Goal: Task Accomplishment & Management: Use online tool/utility

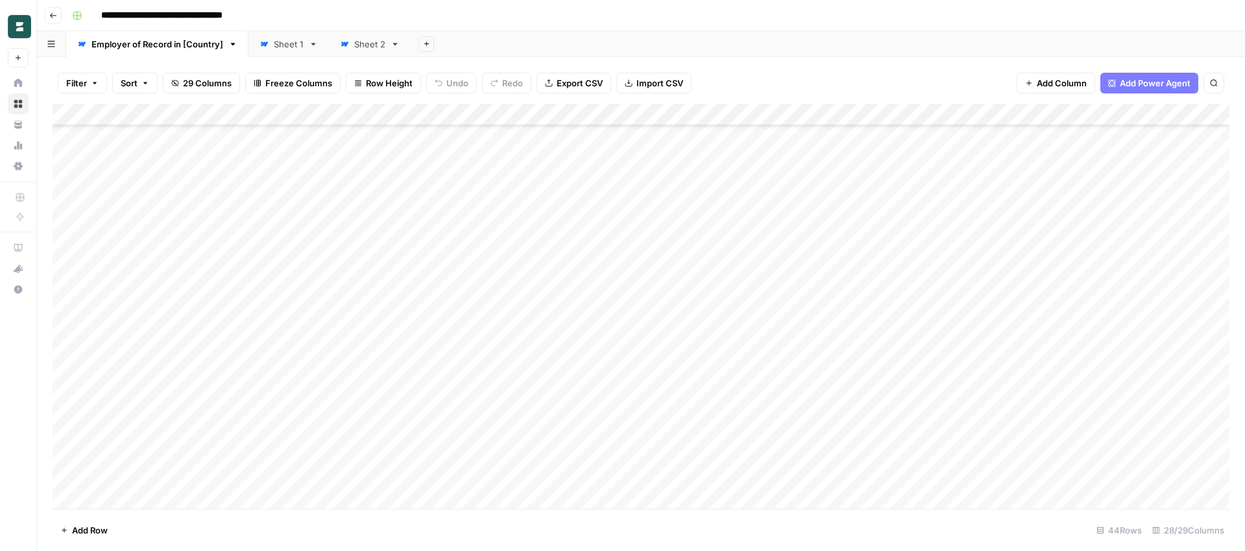
scroll to position [609, 0]
click at [322, 477] on div "Add Column" at bounding box center [641, 306] width 1177 height 405
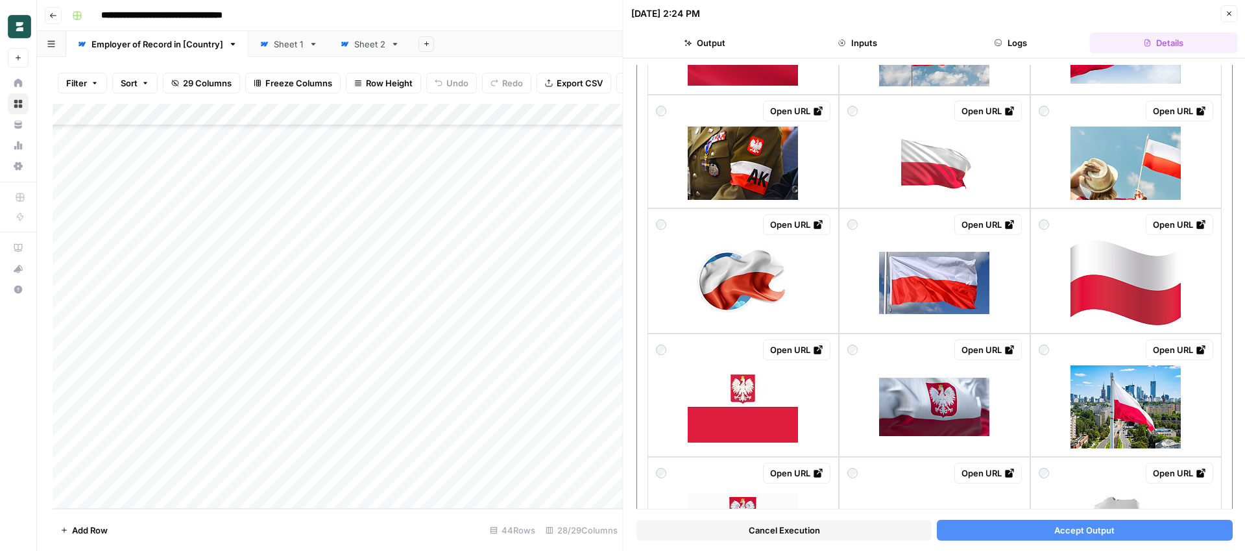
scroll to position [474, 0]
click at [1102, 415] on img at bounding box center [1126, 406] width 110 height 83
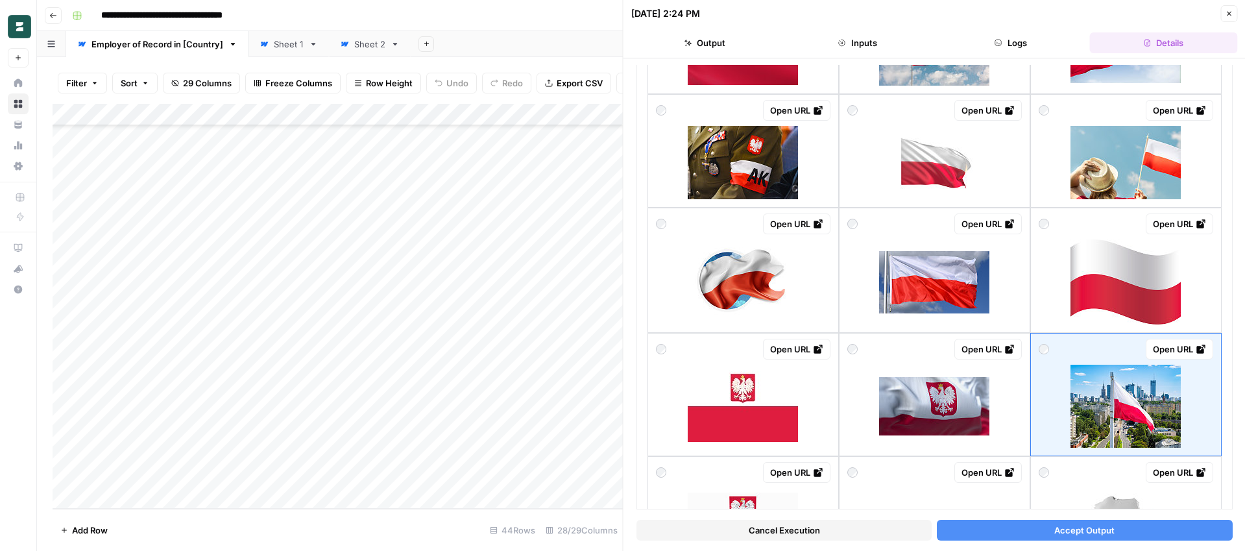
click at [1090, 533] on span "Accept Output" at bounding box center [1084, 530] width 60 height 13
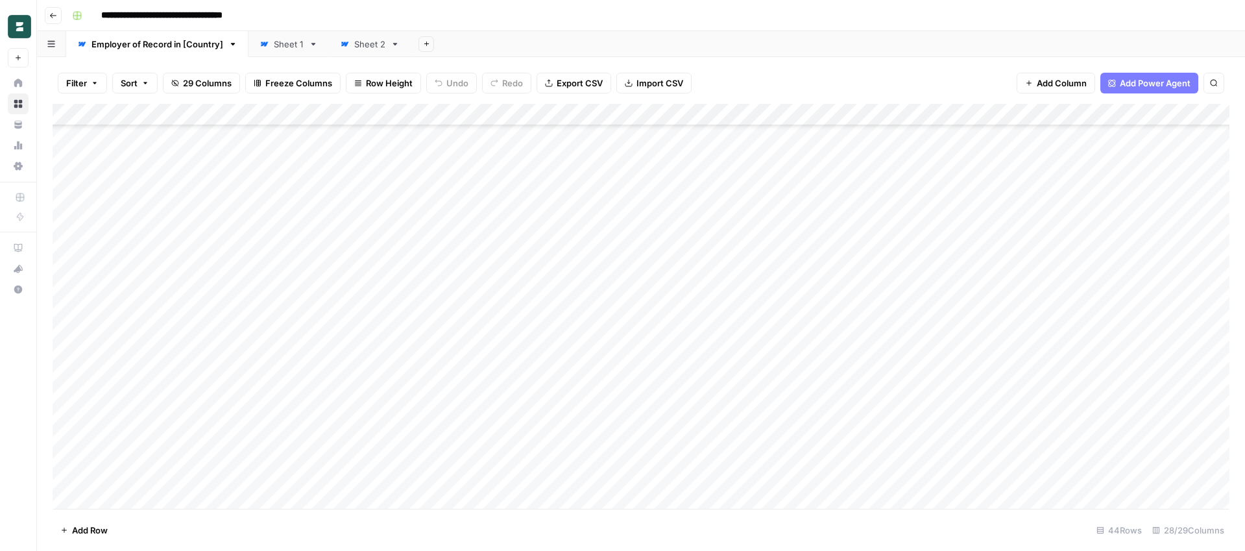
scroll to position [609, 0]
click at [64, 474] on div "Add Column" at bounding box center [641, 306] width 1177 height 405
click at [95, 526] on span "Delete 1 Row" at bounding box center [86, 530] width 52 height 13
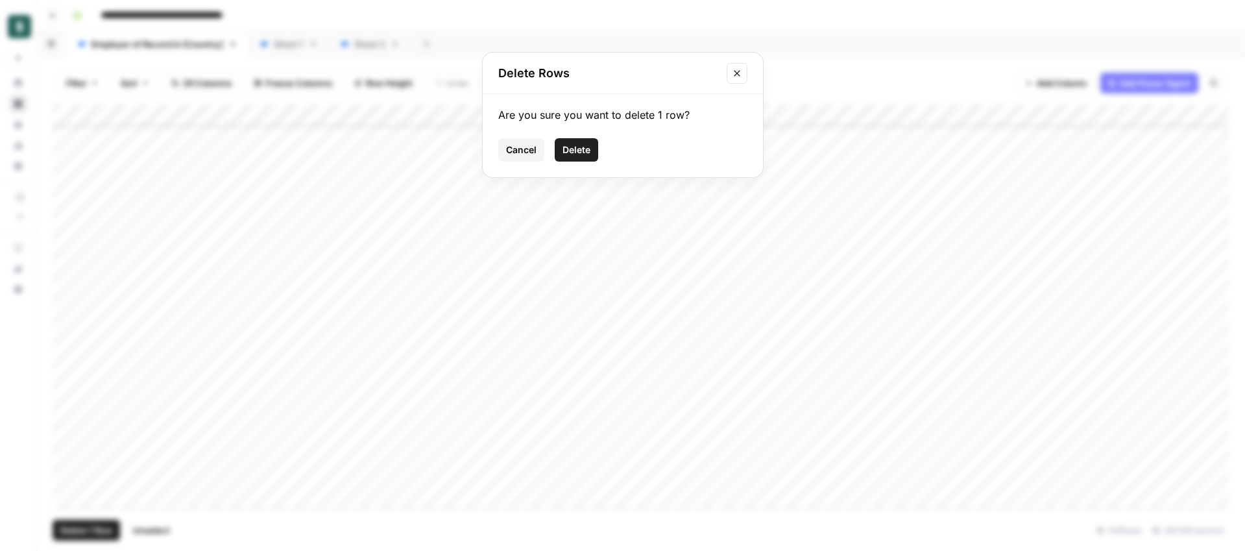
click at [578, 151] on span "Delete" at bounding box center [577, 149] width 28 height 13
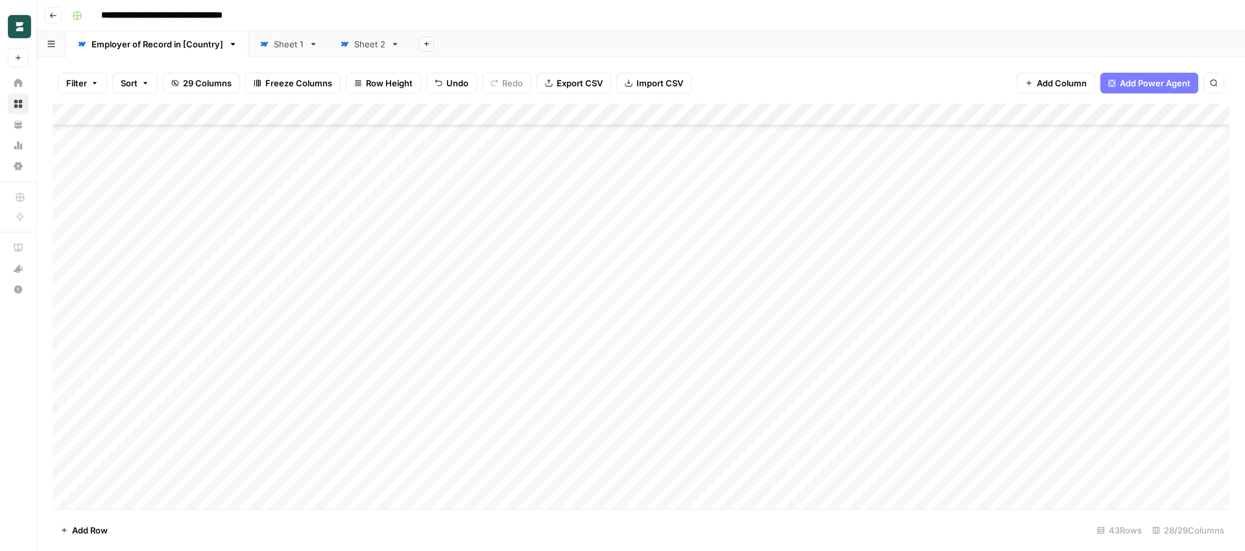
scroll to position [587, 0]
click at [132, 499] on div "Add Column" at bounding box center [641, 306] width 1177 height 405
type textarea "**********"
click at [176, 530] on footer "Add Row 44 Rows 28/29 Columns" at bounding box center [641, 530] width 1177 height 42
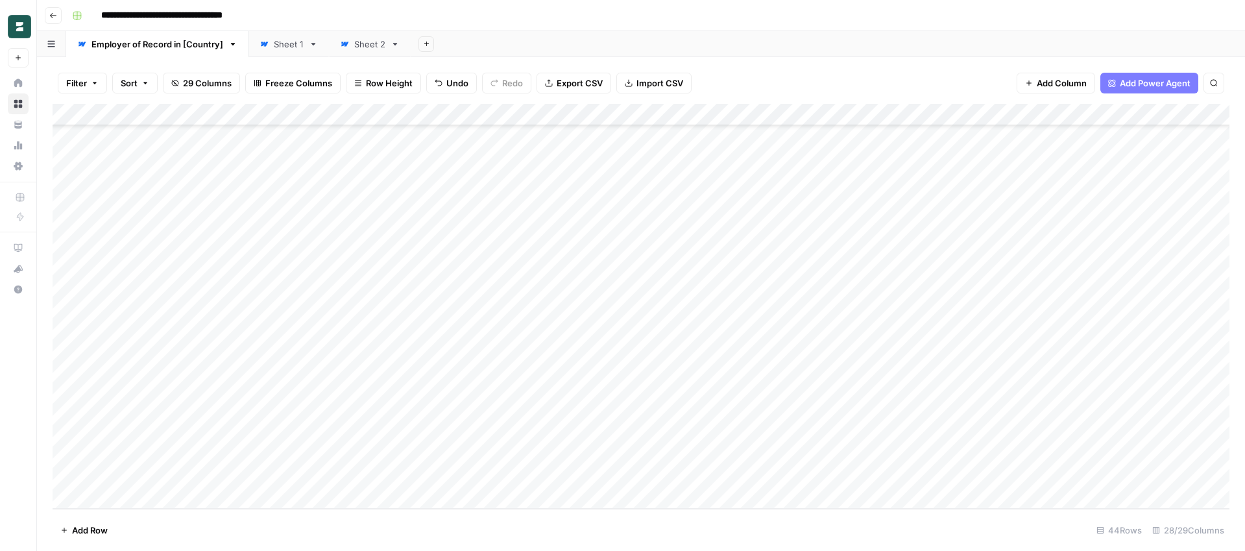
click at [149, 498] on div "Add Column" at bounding box center [641, 306] width 1177 height 405
paste textarea "*********"
type textarea "*********"
click at [168, 538] on footer "Add Row 45 Rows 28/29 Columns" at bounding box center [641, 530] width 1177 height 42
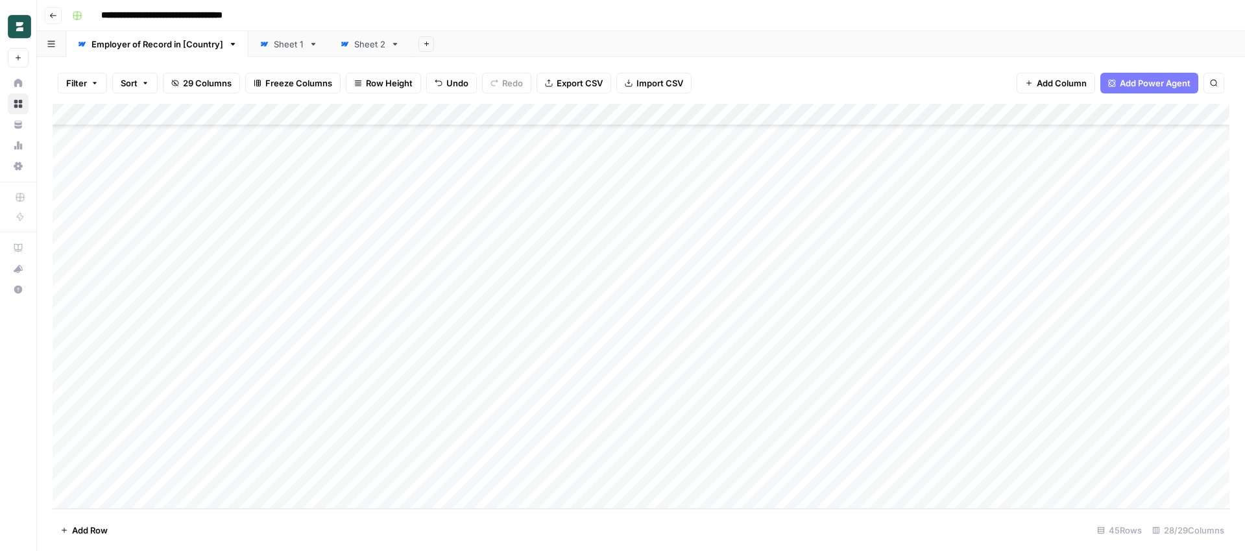
click at [106, 477] on div "Add Column" at bounding box center [641, 306] width 1177 height 405
click at [106, 475] on textarea "*********" at bounding box center [201, 477] width 208 height 18
type textarea "*********"
click at [129, 499] on div "Add Column" at bounding box center [641, 306] width 1177 height 405
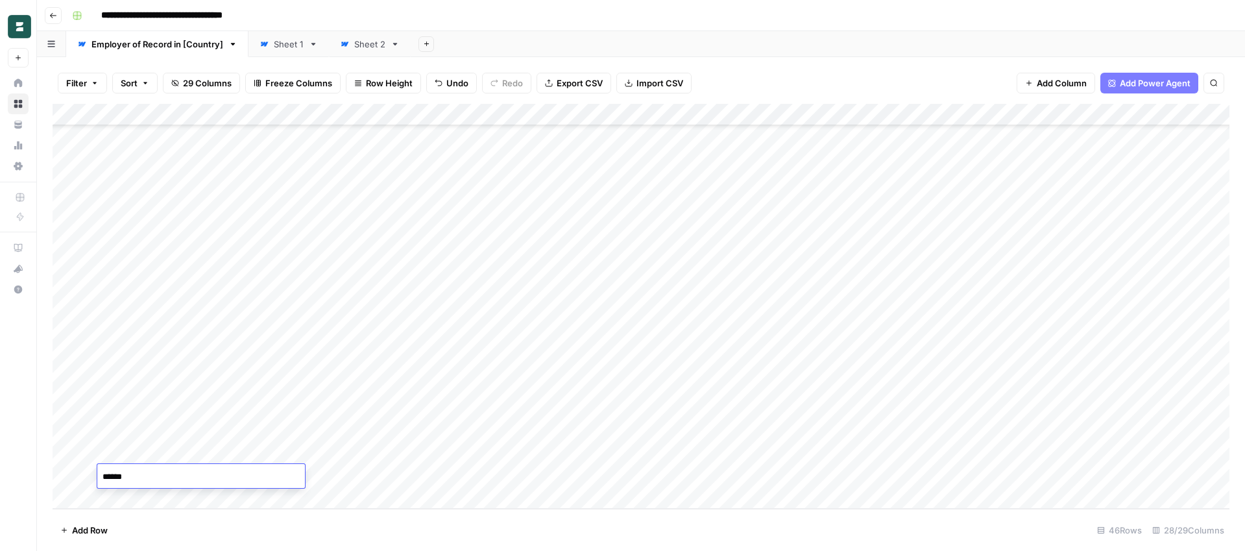
type textarea "*******"
click at [193, 526] on footer "Add Row 46 Rows 28/29 Columns" at bounding box center [641, 530] width 1177 height 42
click at [139, 497] on div "Add Column" at bounding box center [641, 306] width 1177 height 405
paste textarea "**********"
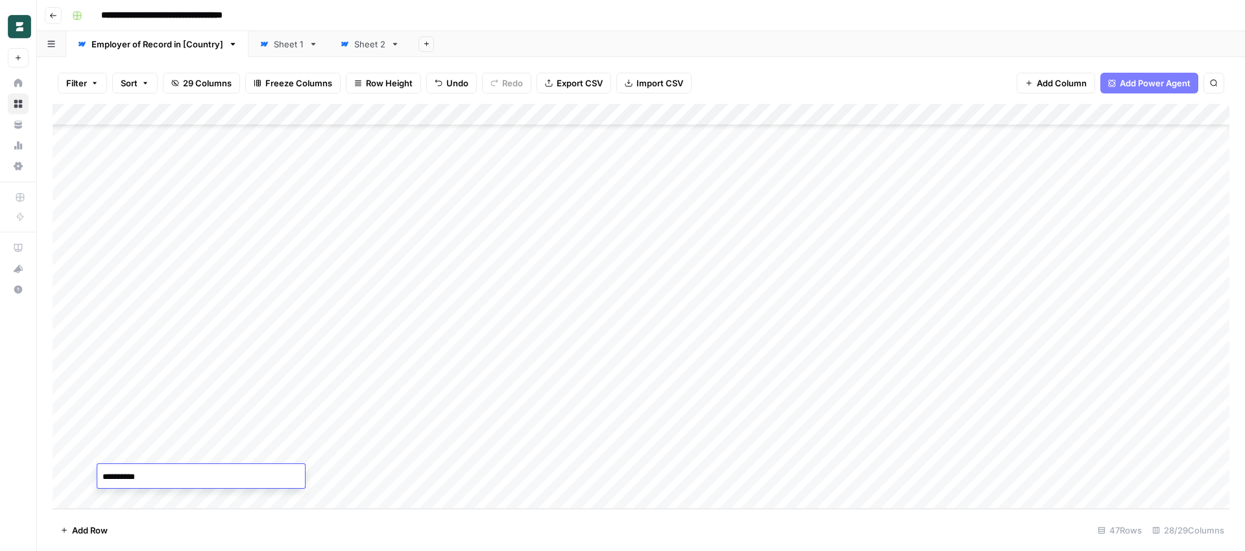
click at [104, 476] on textarea "**********" at bounding box center [201, 477] width 208 height 18
type textarea "**********"
click at [189, 526] on footer "Add Row 47 Rows 28/29 Columns" at bounding box center [641, 530] width 1177 height 42
click at [143, 499] on div "Add Column" at bounding box center [641, 306] width 1177 height 405
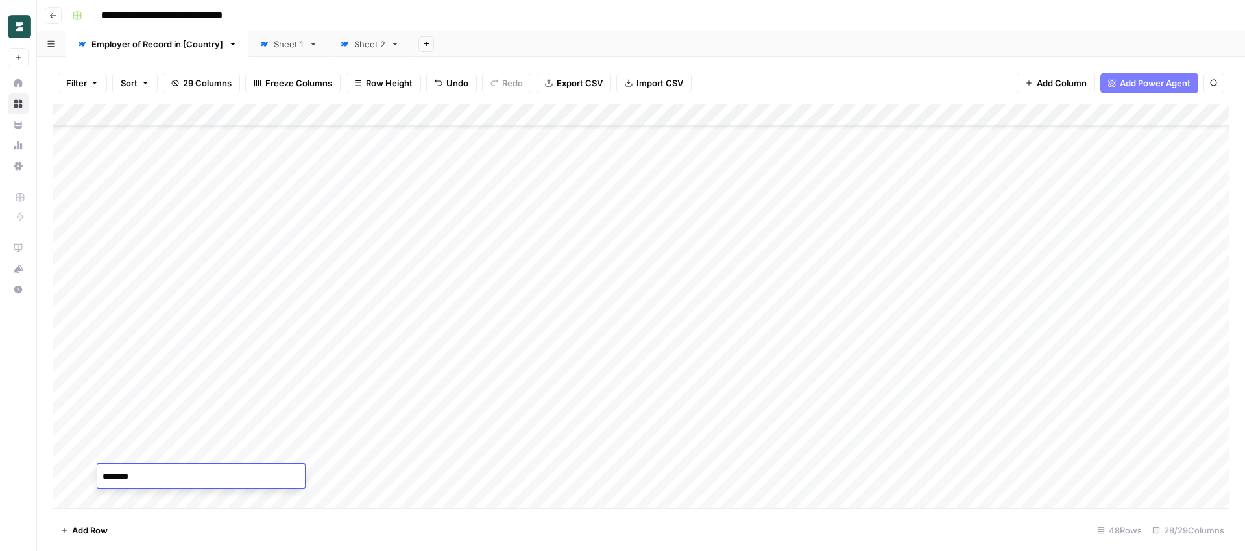
click at [104, 478] on textarea "********" at bounding box center [201, 477] width 208 height 18
type textarea "********"
click at [215, 533] on footer "Add Row 48 Rows 28/29 Columns" at bounding box center [641, 530] width 1177 height 42
click at [274, 386] on div "Add Column" at bounding box center [641, 306] width 1177 height 405
click at [274, 408] on div "Add Column" at bounding box center [641, 306] width 1177 height 405
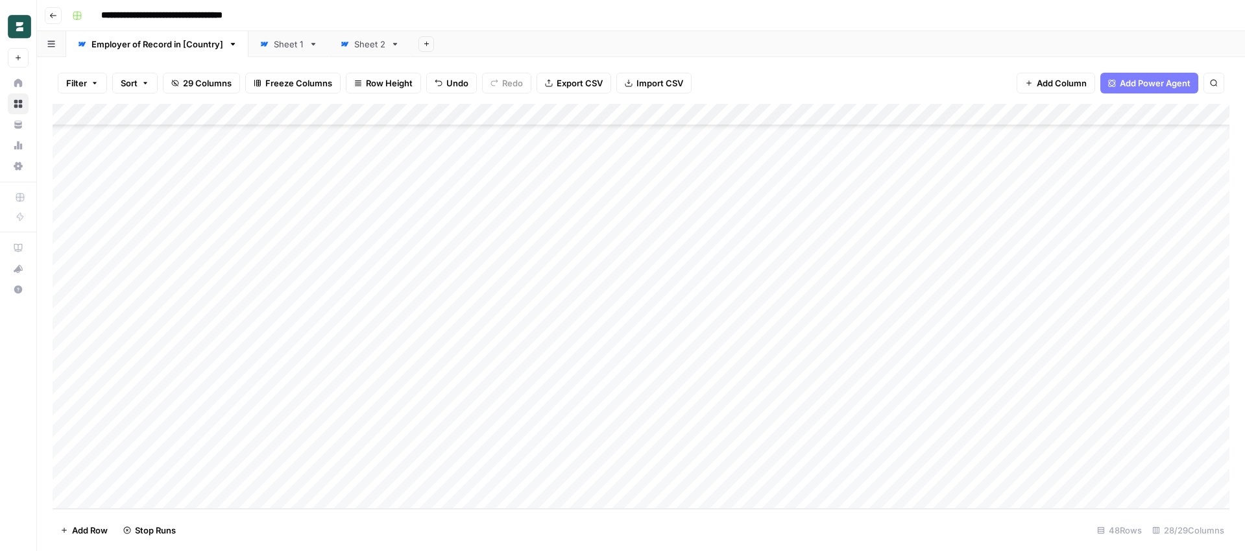
click at [273, 430] on div "Add Column" at bounding box center [641, 306] width 1177 height 405
click at [274, 454] on div "Add Column" at bounding box center [641, 306] width 1177 height 405
click at [274, 476] on div "Add Column" at bounding box center [641, 306] width 1177 height 405
click at [317, 430] on div "Add Column" at bounding box center [641, 306] width 1177 height 405
click at [305, 433] on div "Add Column" at bounding box center [641, 306] width 1177 height 405
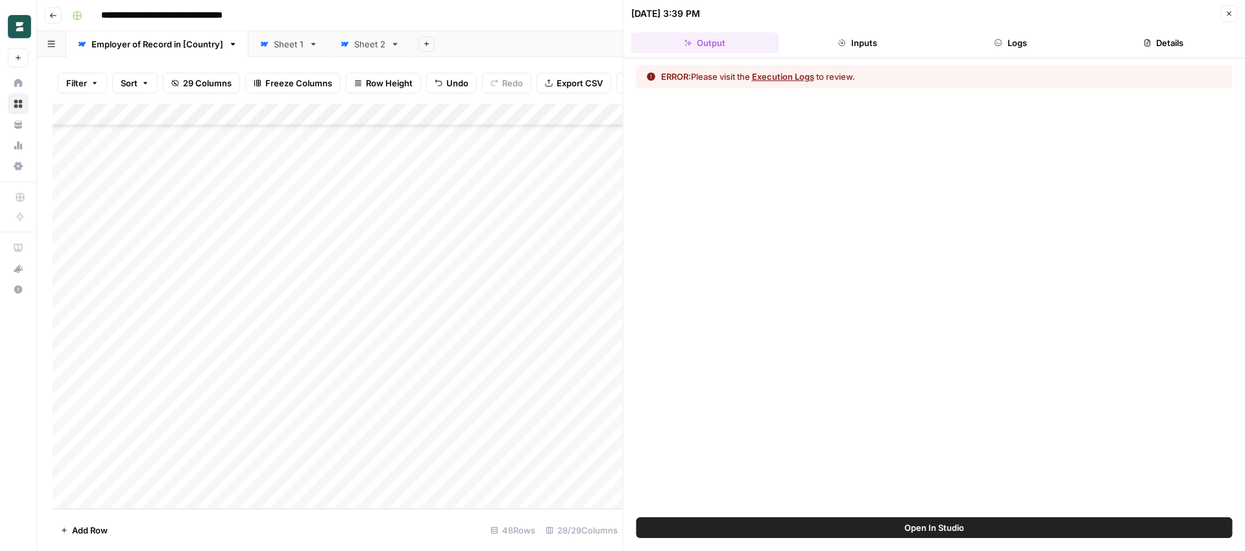
click at [773, 82] on button "Execution Logs" at bounding box center [783, 76] width 62 height 13
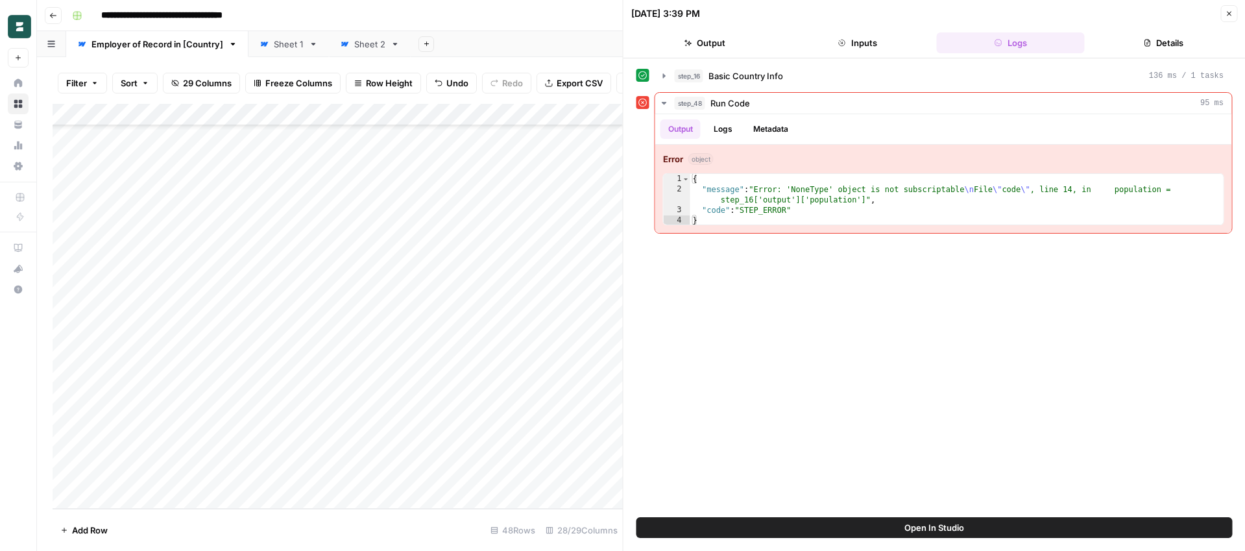
click at [118, 435] on div "Add Column" at bounding box center [338, 306] width 570 height 405
click at [122, 431] on div "Add Column" at bounding box center [338, 306] width 570 height 405
click at [123, 434] on textarea "*******" at bounding box center [201, 433] width 208 height 18
type textarea "******"
click at [397, 12] on div "**********" at bounding box center [649, 15] width 1165 height 21
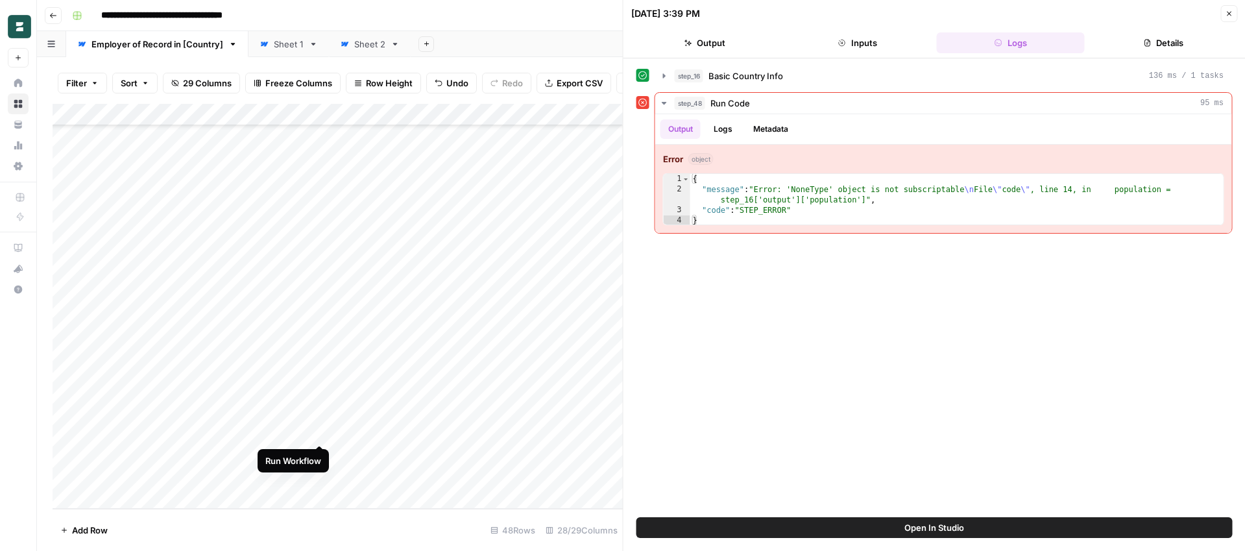
click at [321, 432] on div "Add Column" at bounding box center [338, 306] width 570 height 405
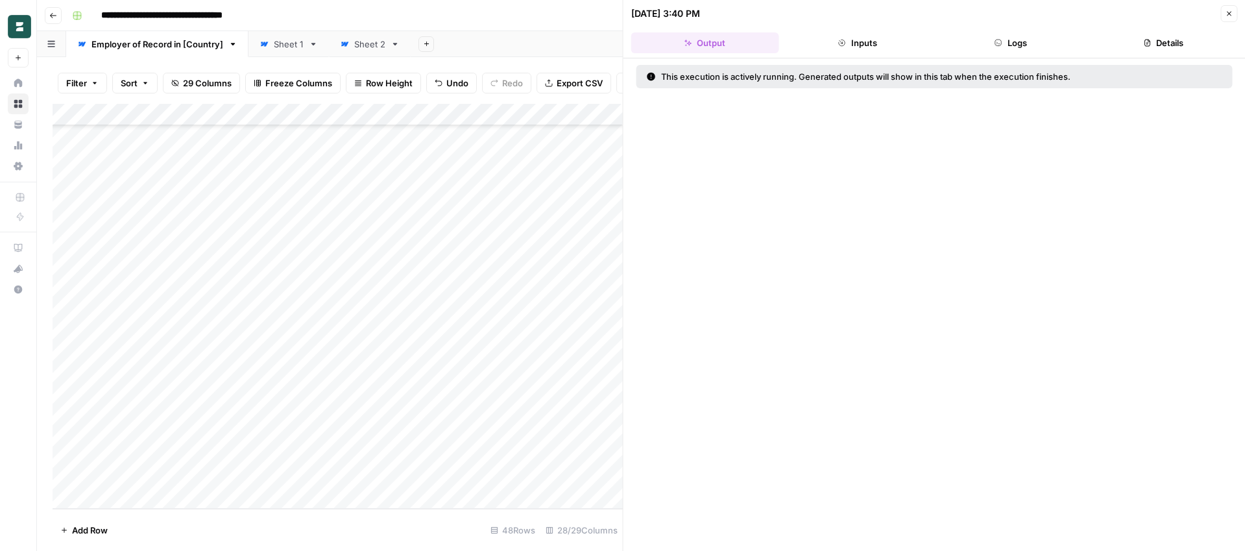
click at [1235, 16] on button "Close" at bounding box center [1228, 13] width 17 height 17
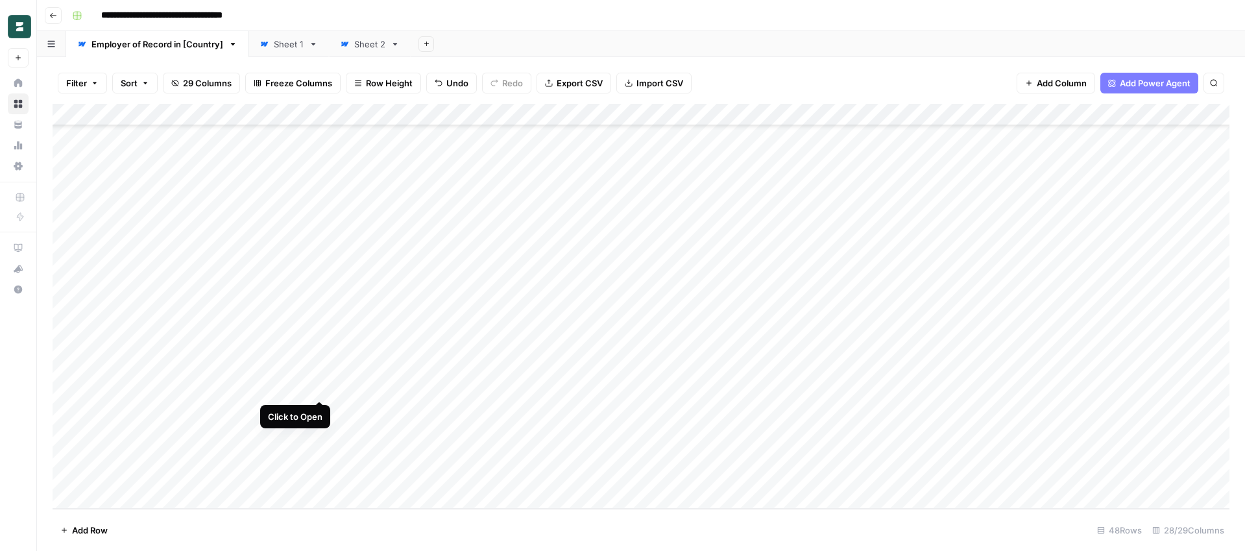
click at [321, 389] on div "Add Column" at bounding box center [641, 306] width 1177 height 405
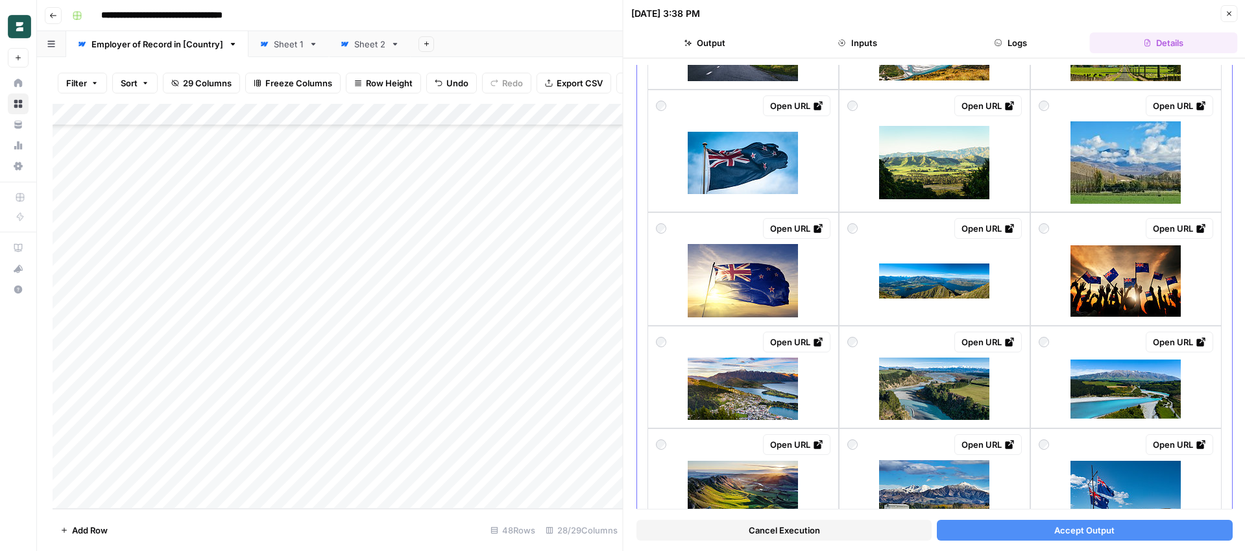
scroll to position [572, 0]
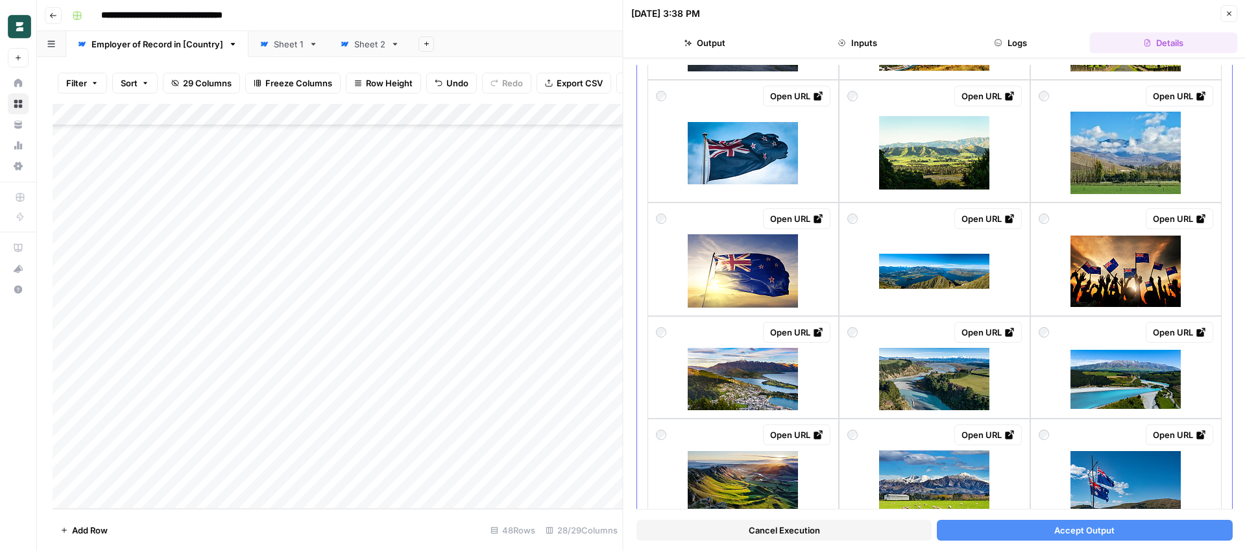
click at [745, 382] on img at bounding box center [743, 379] width 110 height 62
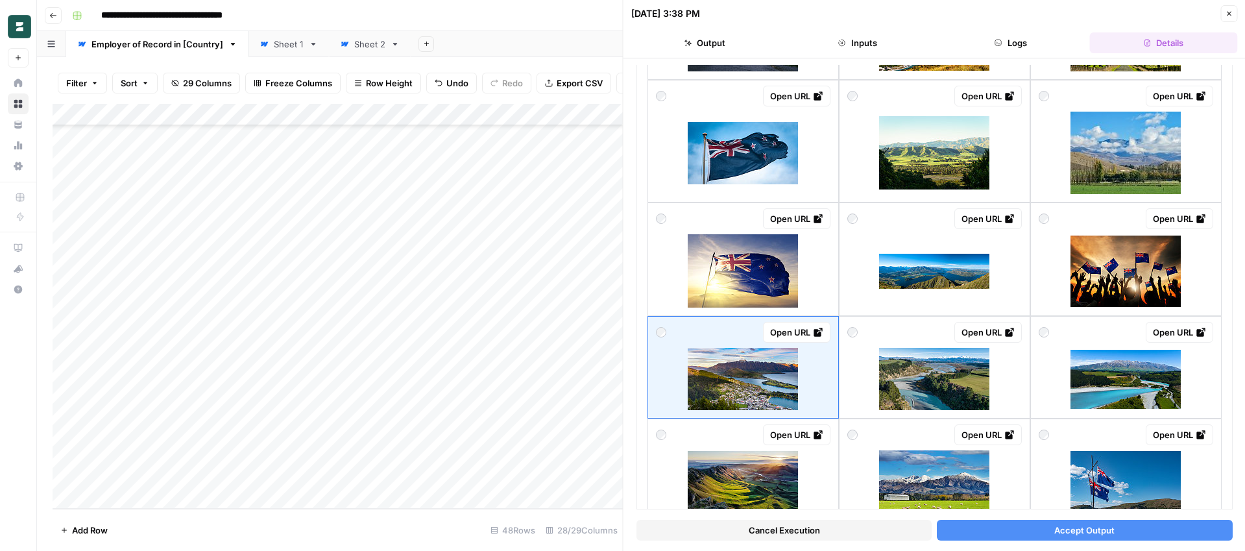
click at [1021, 535] on button "Accept Output" at bounding box center [1084, 530] width 295 height 21
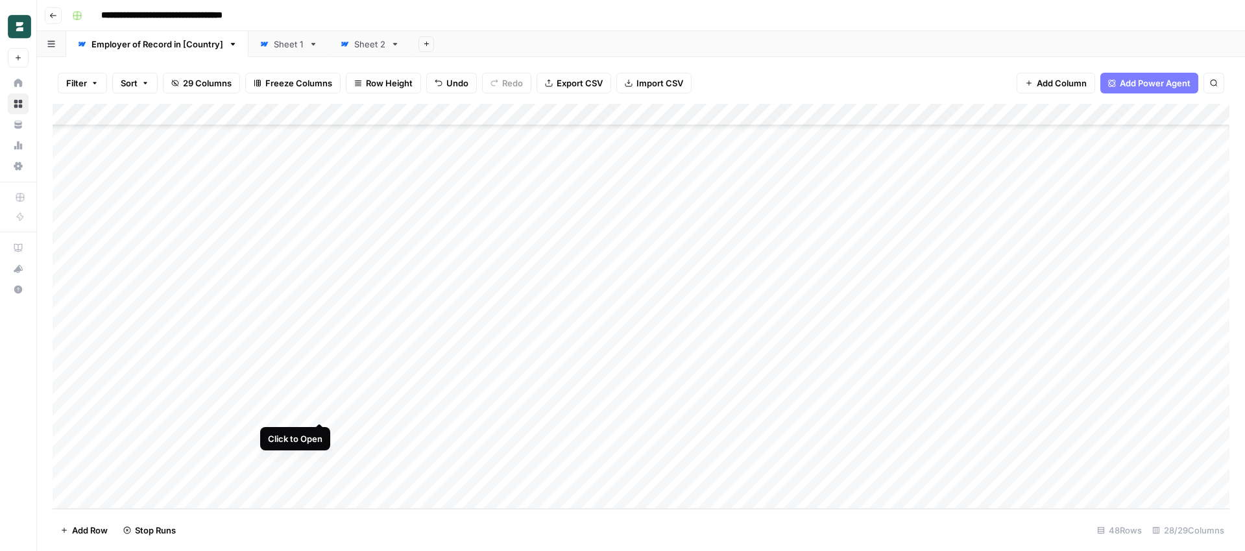
click at [322, 411] on div "Add Column" at bounding box center [641, 306] width 1177 height 405
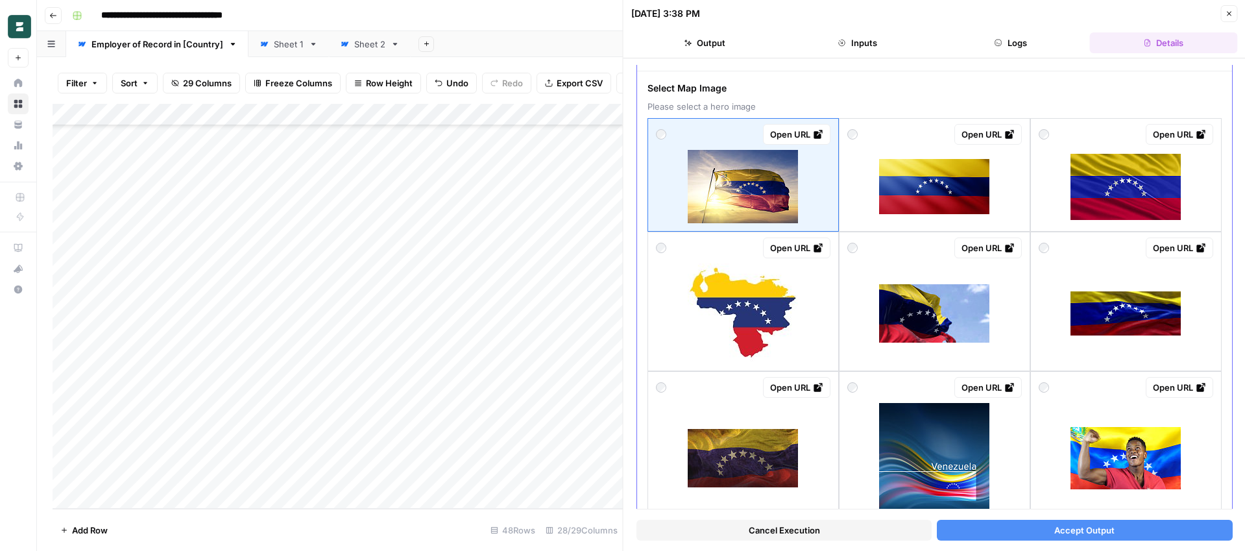
scroll to position [40, 0]
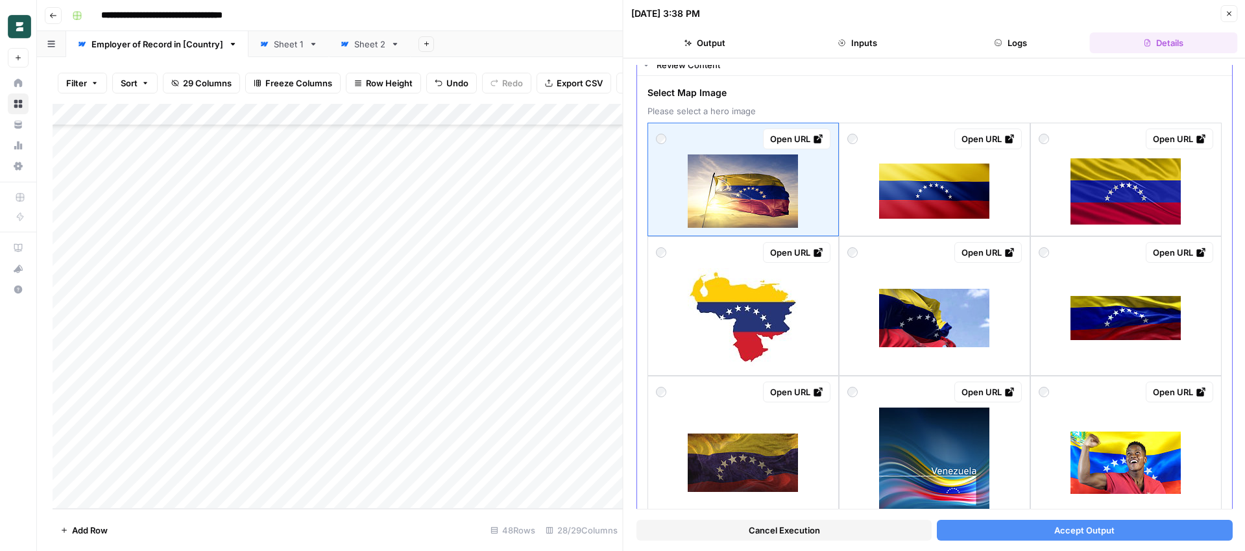
click at [770, 213] on img at bounding box center [743, 190] width 110 height 73
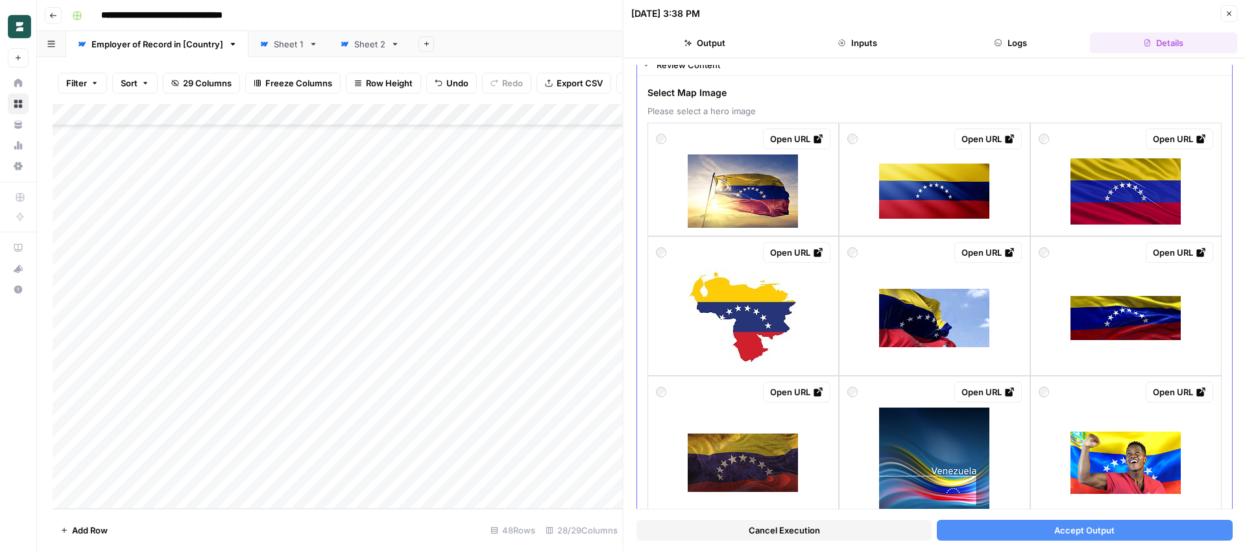
click at [773, 194] on img at bounding box center [743, 190] width 110 height 73
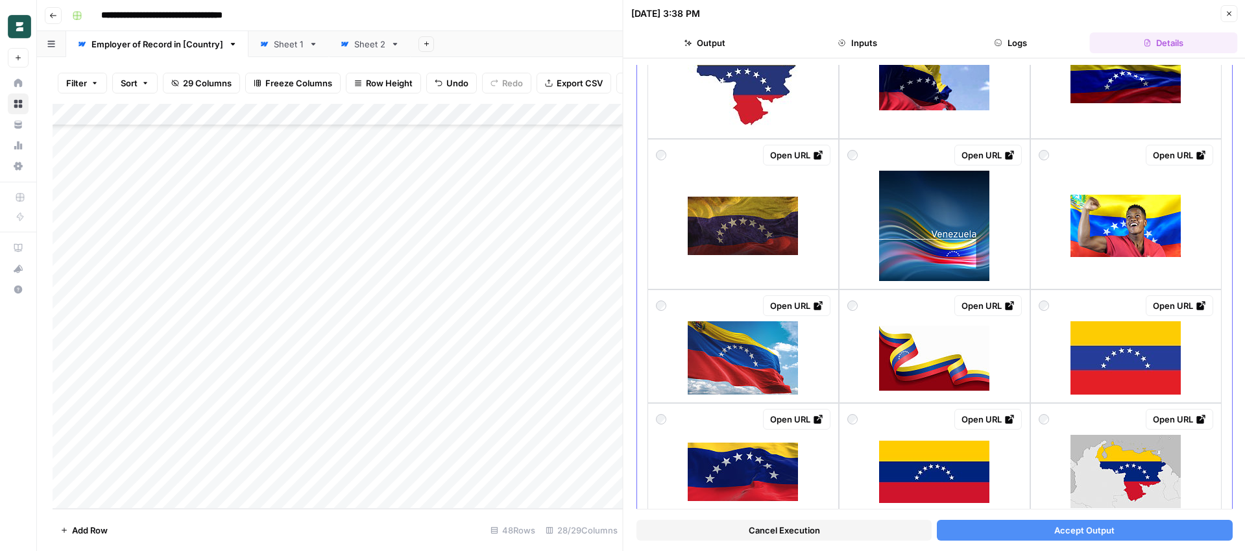
scroll to position [289, 0]
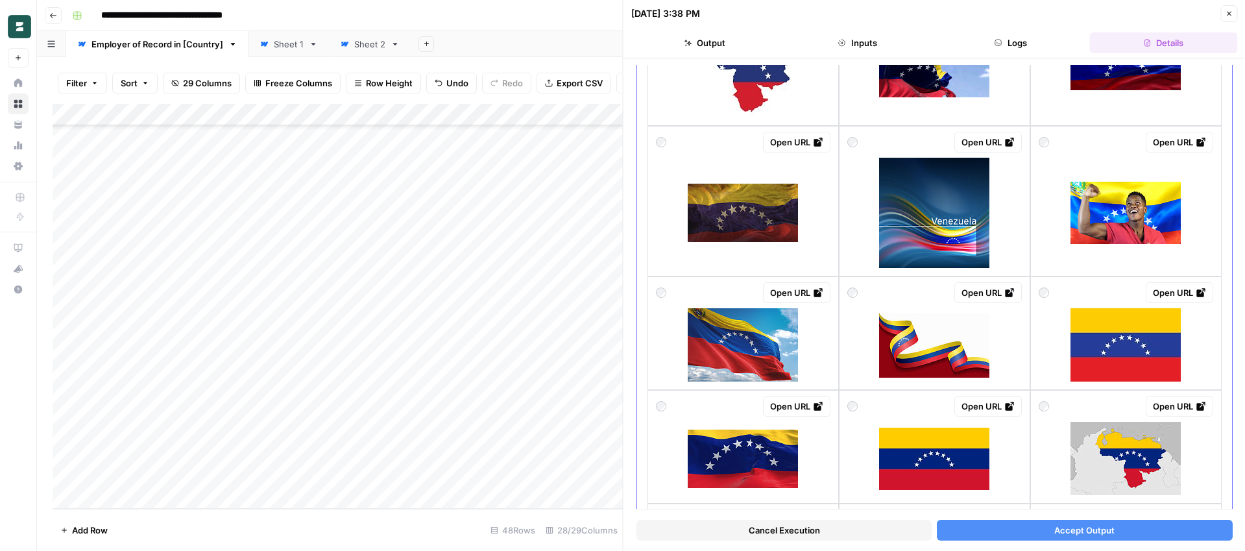
click at [744, 369] on img at bounding box center [743, 344] width 110 height 73
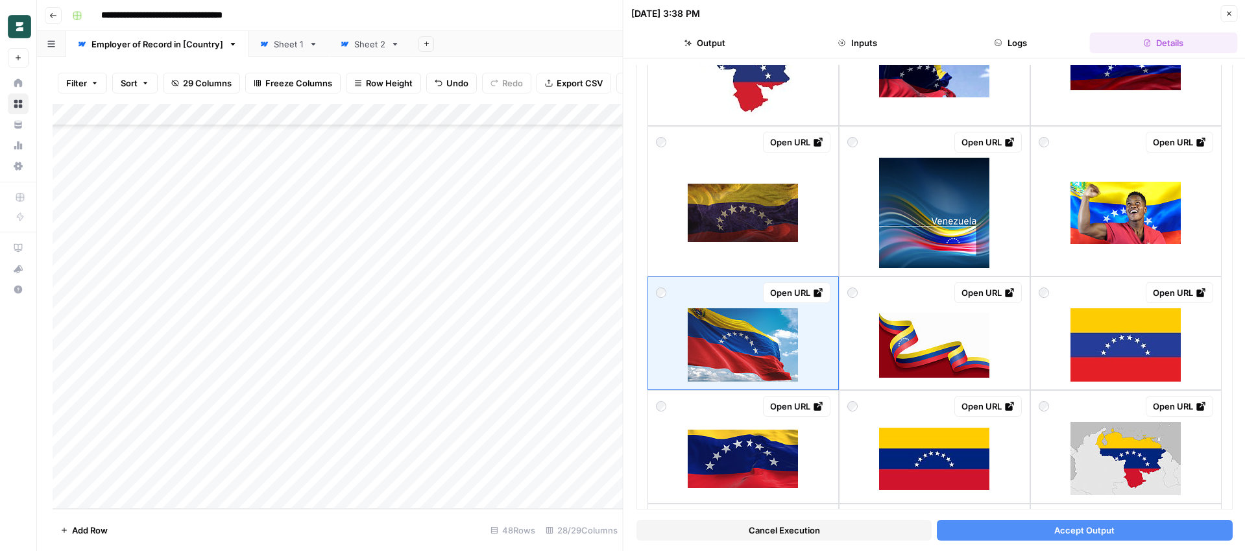
click at [991, 534] on button "Accept Output" at bounding box center [1084, 530] width 295 height 21
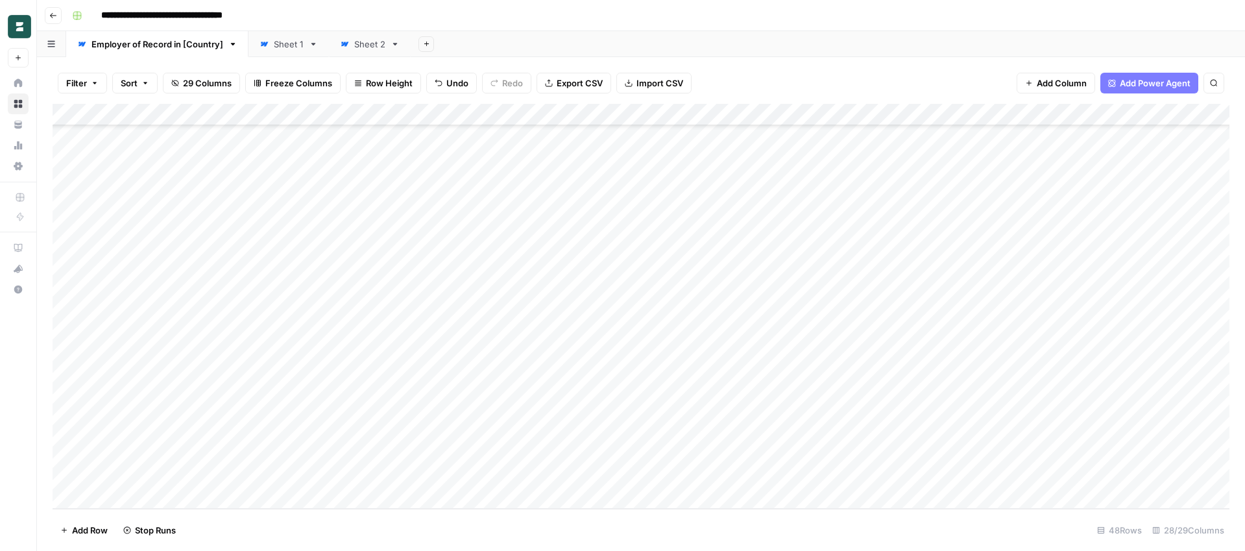
click at [321, 433] on div "Add Column" at bounding box center [641, 306] width 1177 height 405
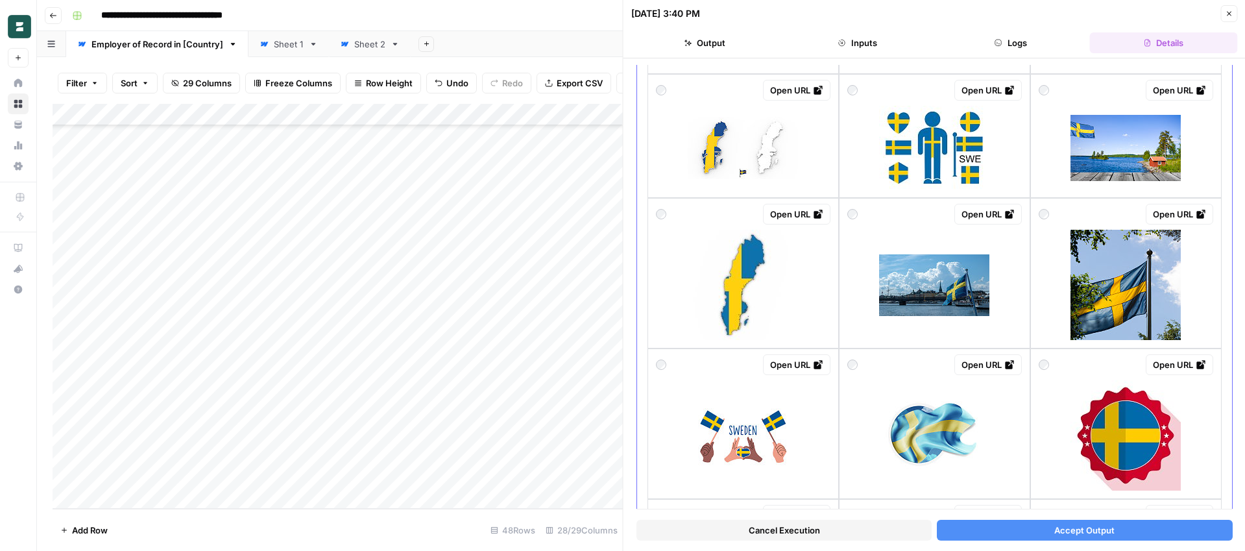
scroll to position [340, 0]
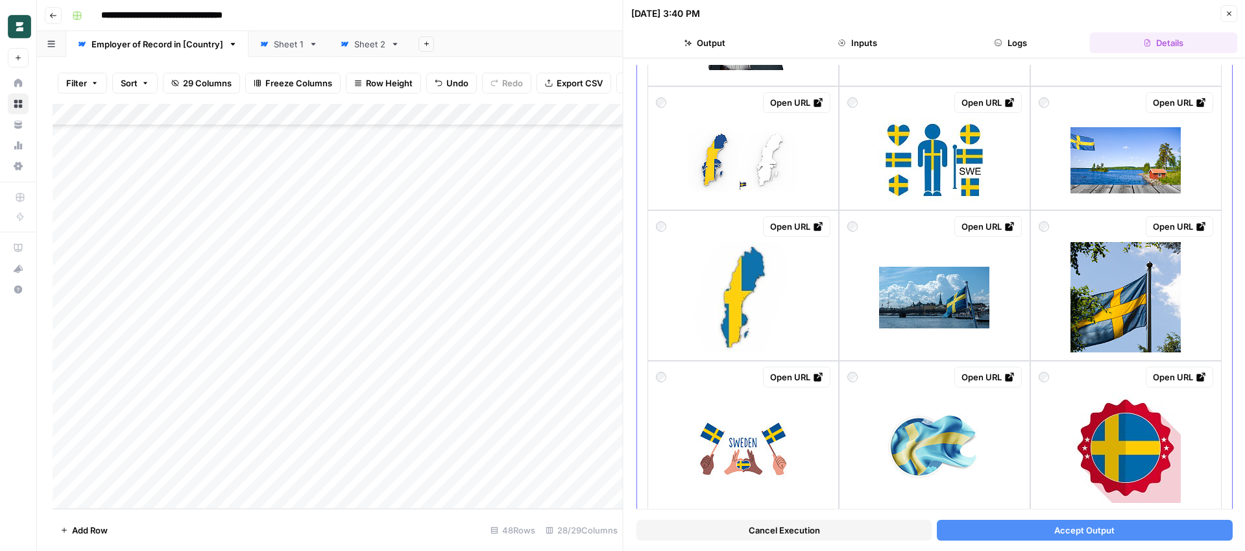
click at [932, 317] on img at bounding box center [934, 298] width 110 height 62
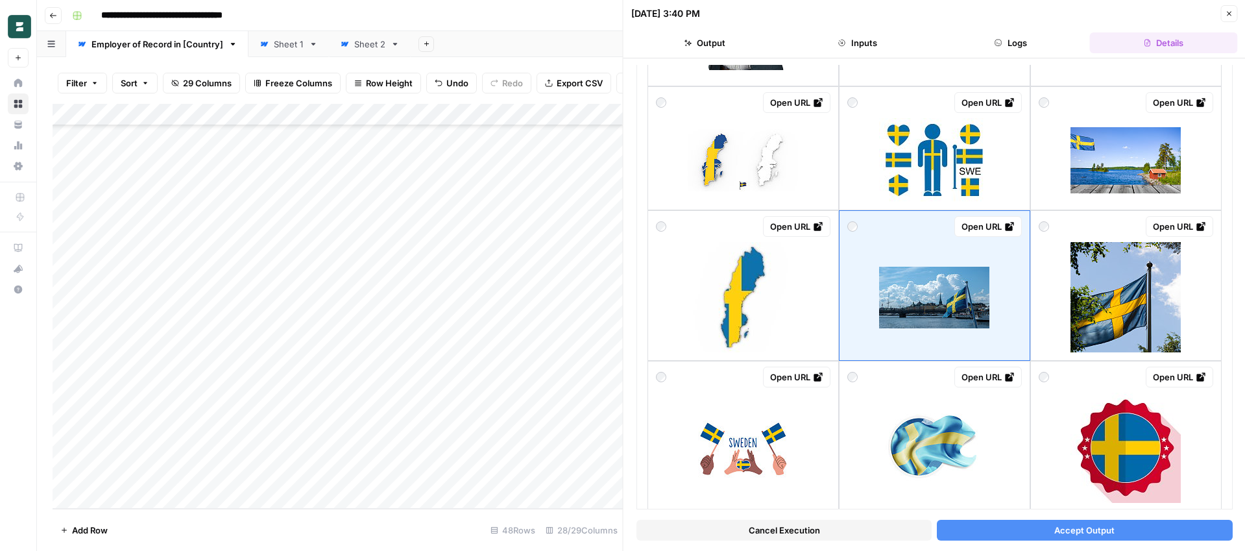
click at [1075, 527] on span "Accept Output" at bounding box center [1084, 530] width 60 height 13
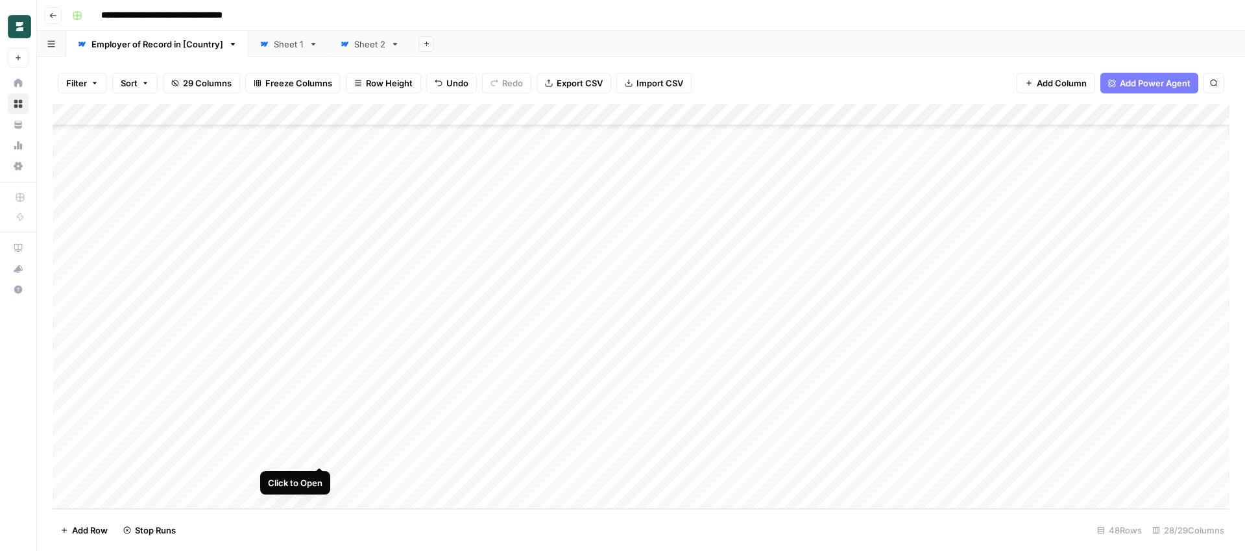
click at [317, 455] on div "Add Column" at bounding box center [641, 306] width 1177 height 405
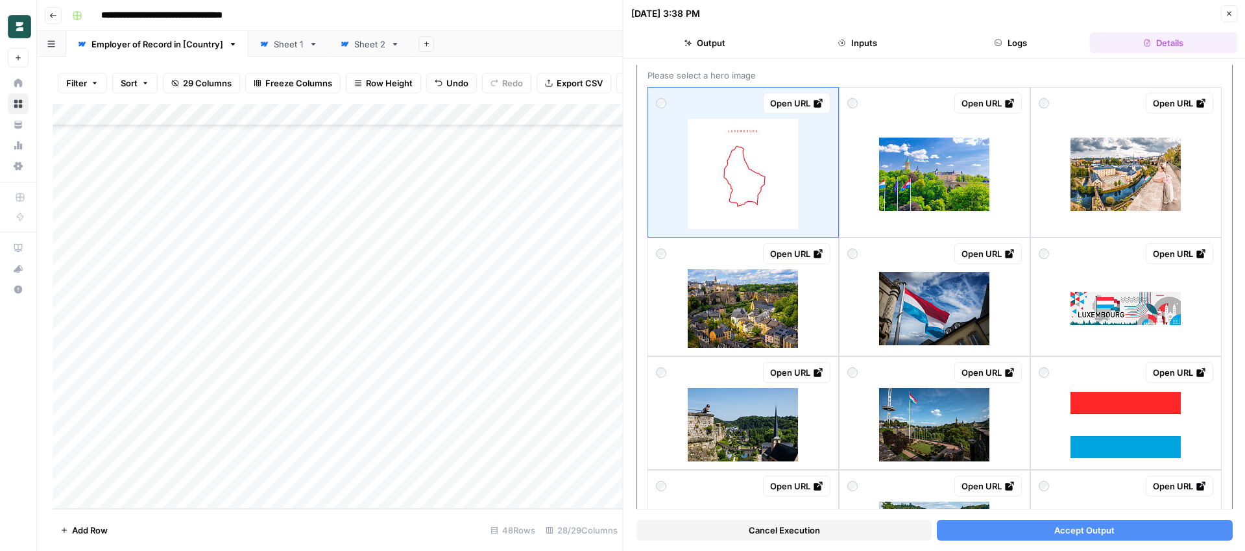
scroll to position [77, 0]
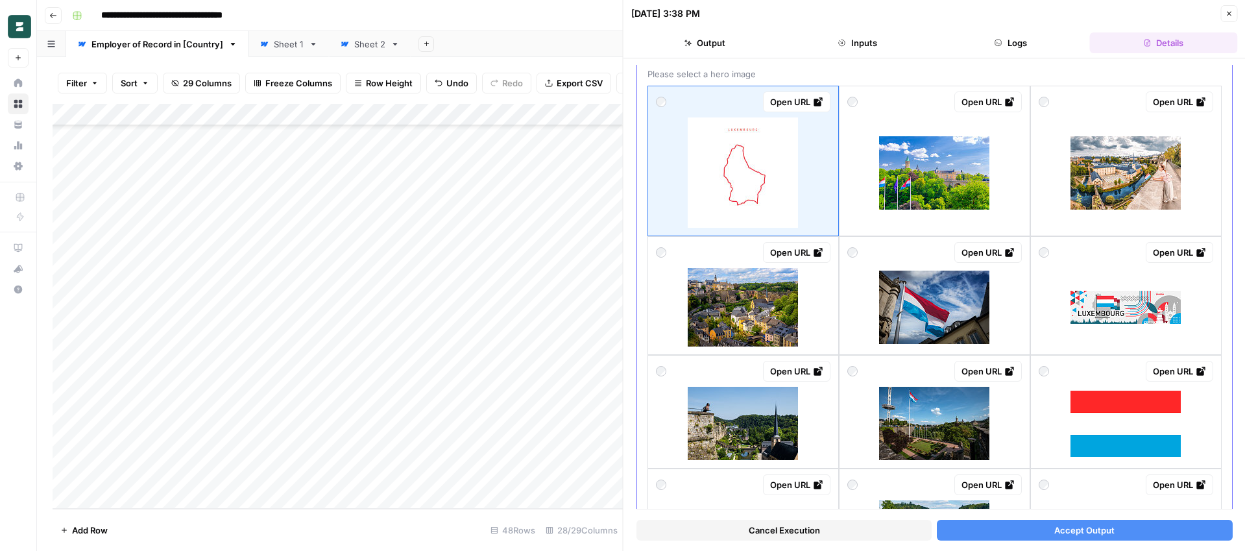
click at [929, 174] on img at bounding box center [934, 172] width 110 height 73
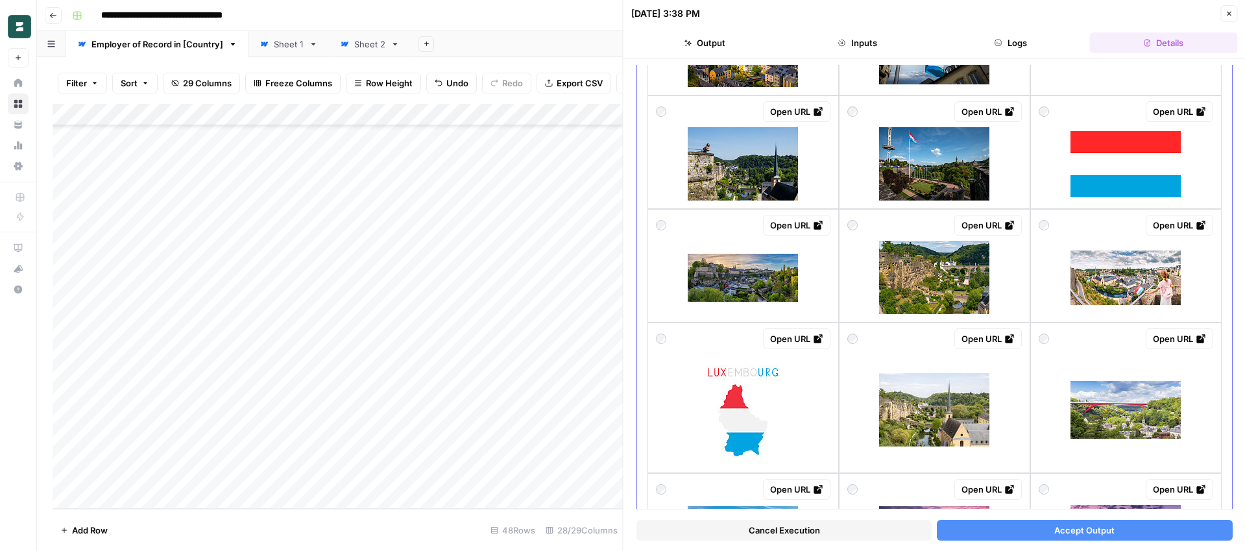
scroll to position [337, 0]
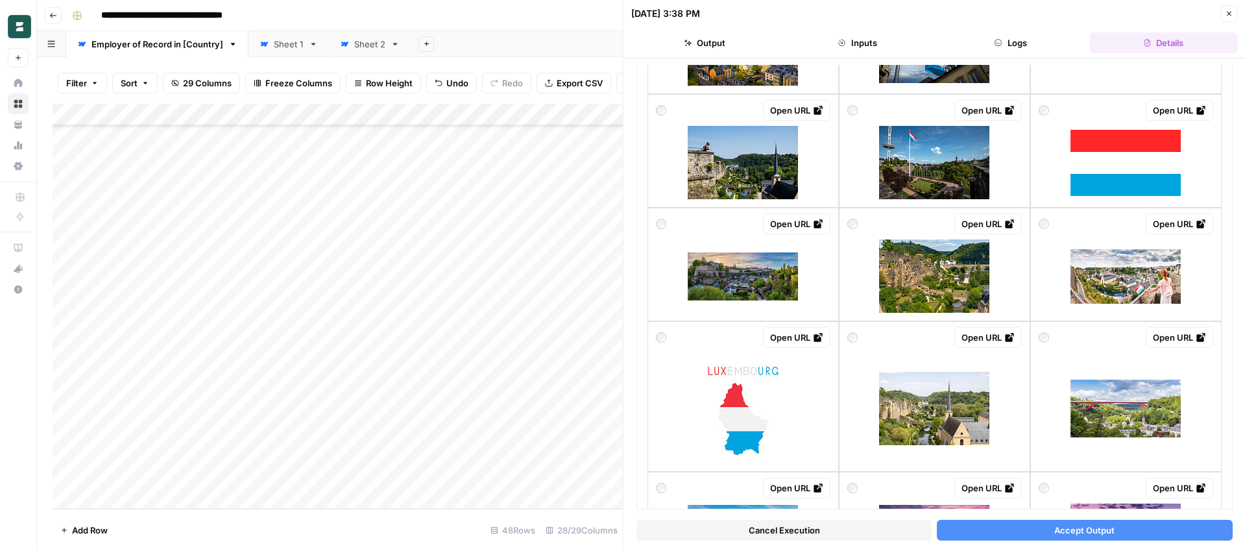
click at [1082, 540] on button "Accept Output" at bounding box center [1084, 530] width 295 height 21
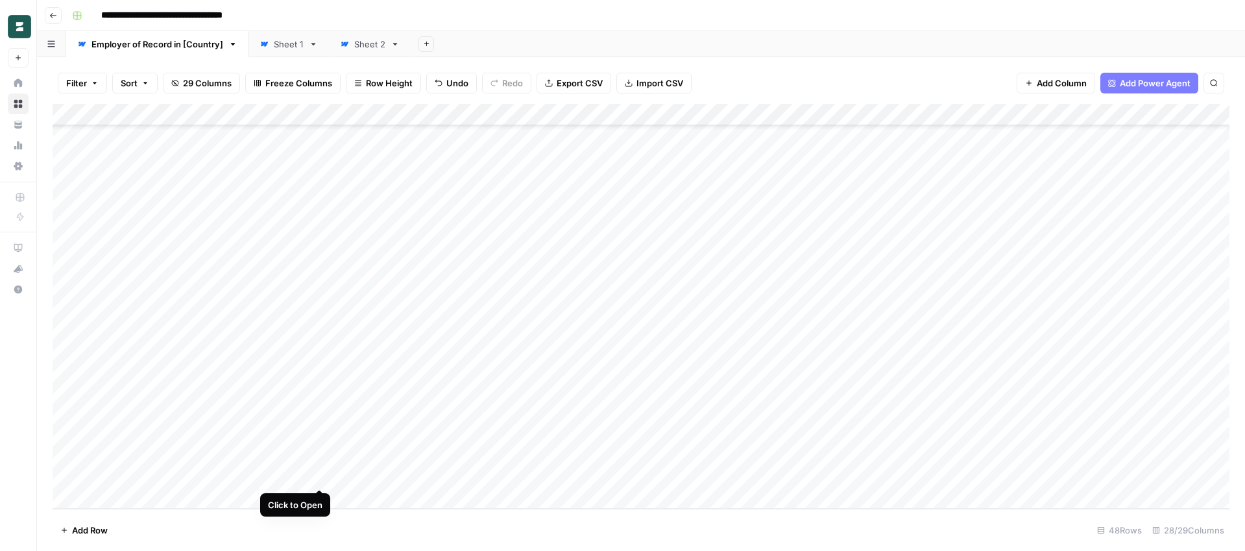
click at [319, 478] on div "Add Column" at bounding box center [641, 306] width 1177 height 405
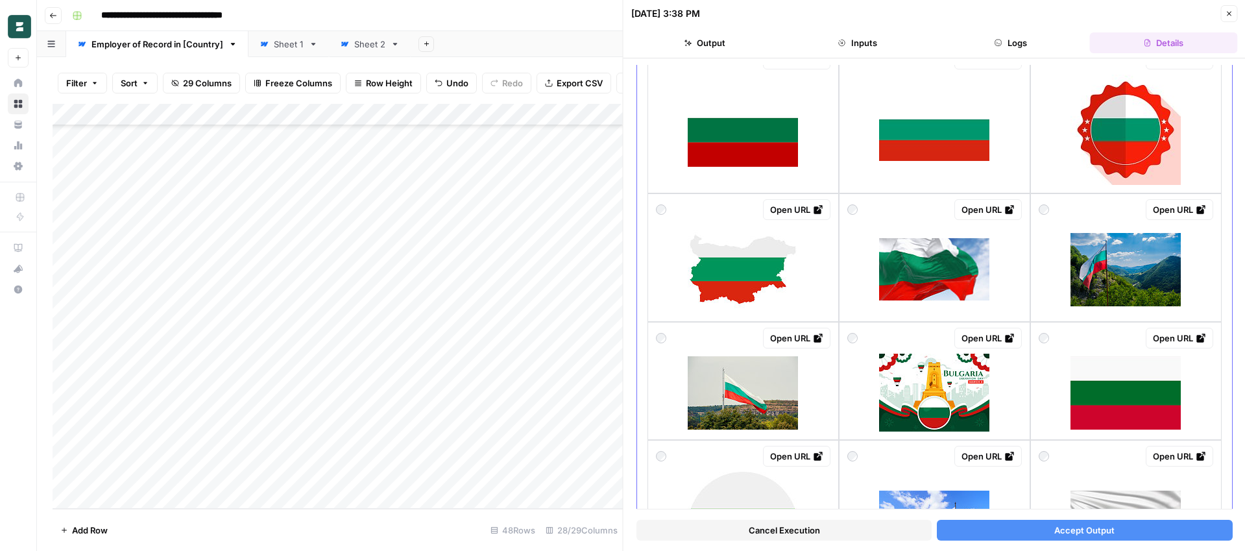
scroll to position [619, 0]
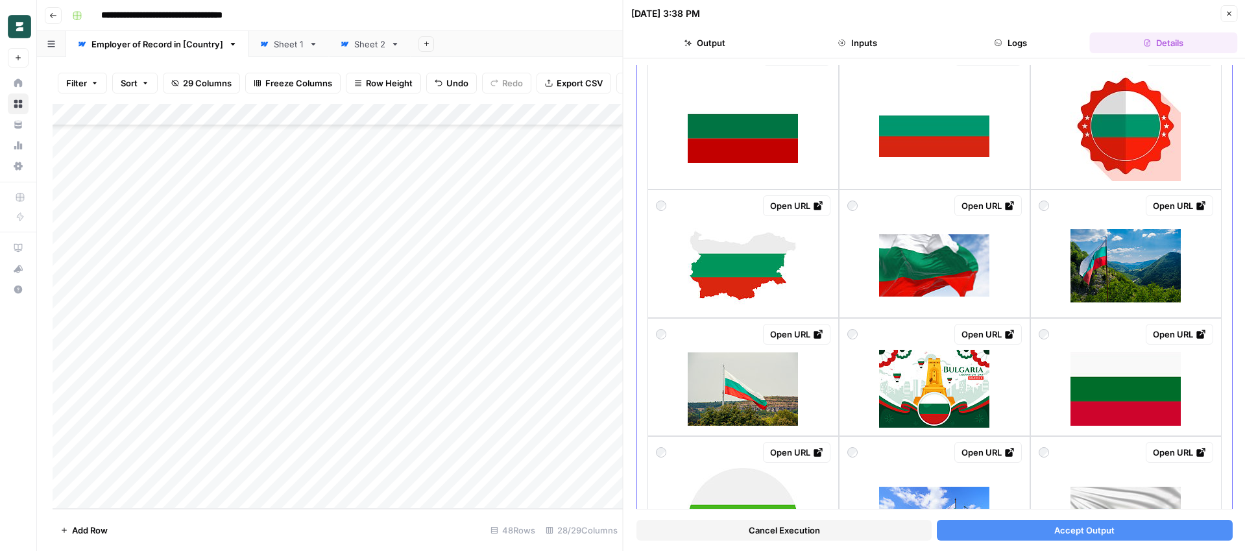
click at [1122, 273] on img at bounding box center [1126, 265] width 110 height 73
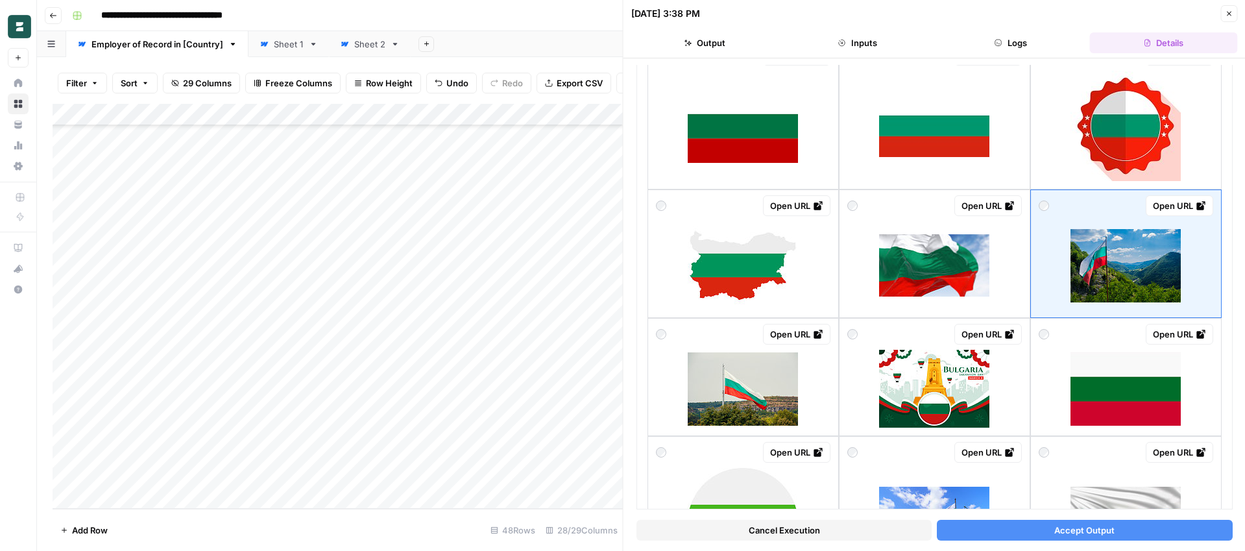
click at [1110, 528] on span "Accept Output" at bounding box center [1084, 530] width 60 height 13
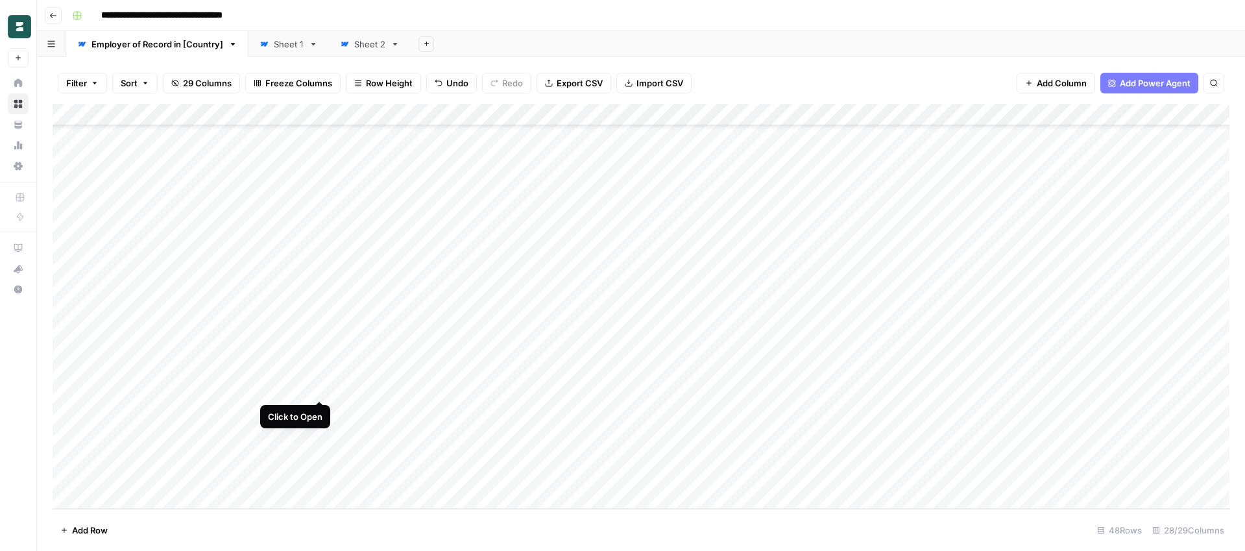
click at [322, 389] on div "Add Column" at bounding box center [641, 306] width 1177 height 405
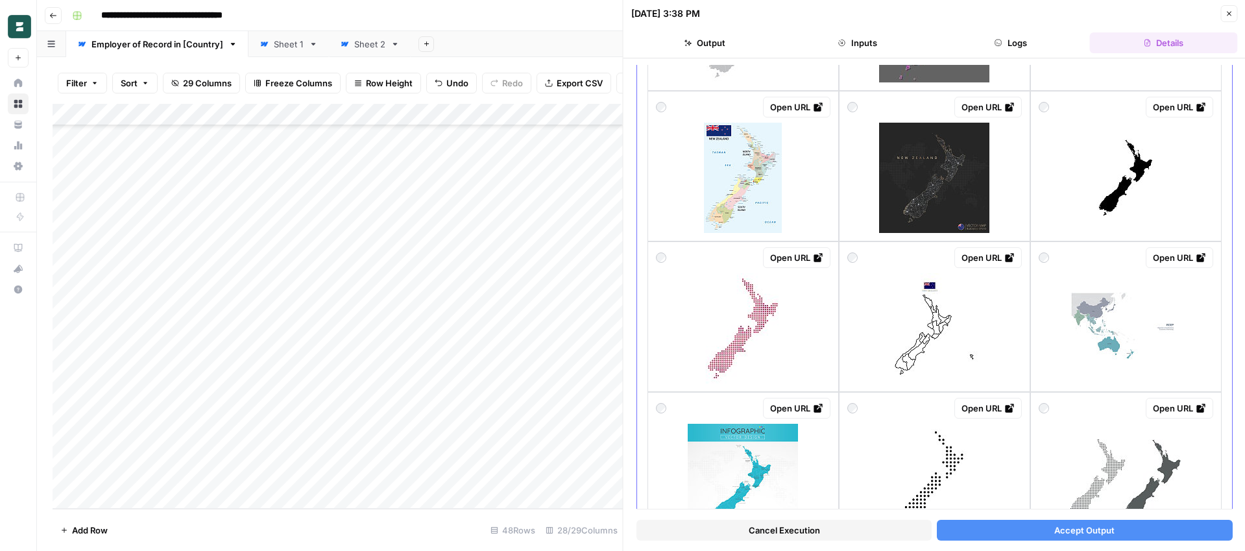
scroll to position [306, 0]
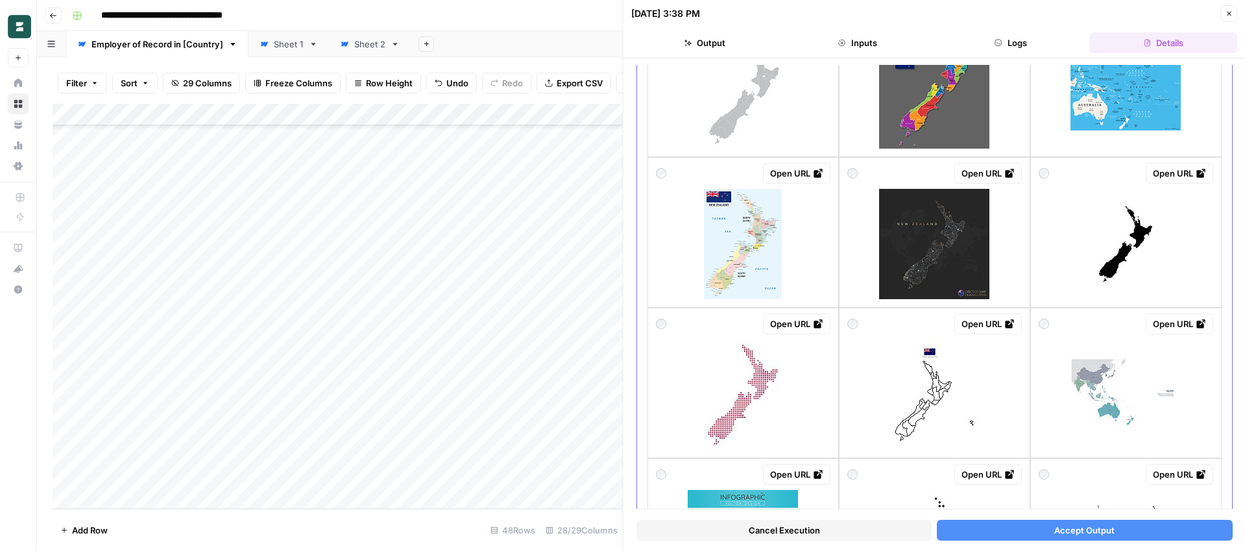
click at [1124, 258] on img at bounding box center [1126, 244] width 110 height 110
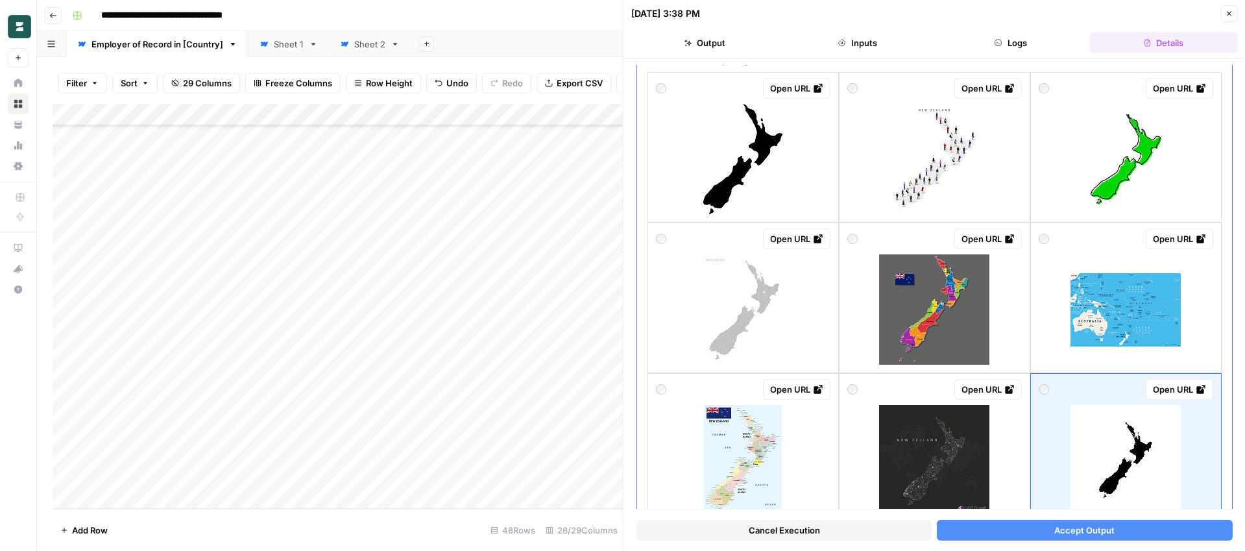
scroll to position [90, 0]
click at [1065, 527] on span "Accept Output" at bounding box center [1084, 530] width 60 height 13
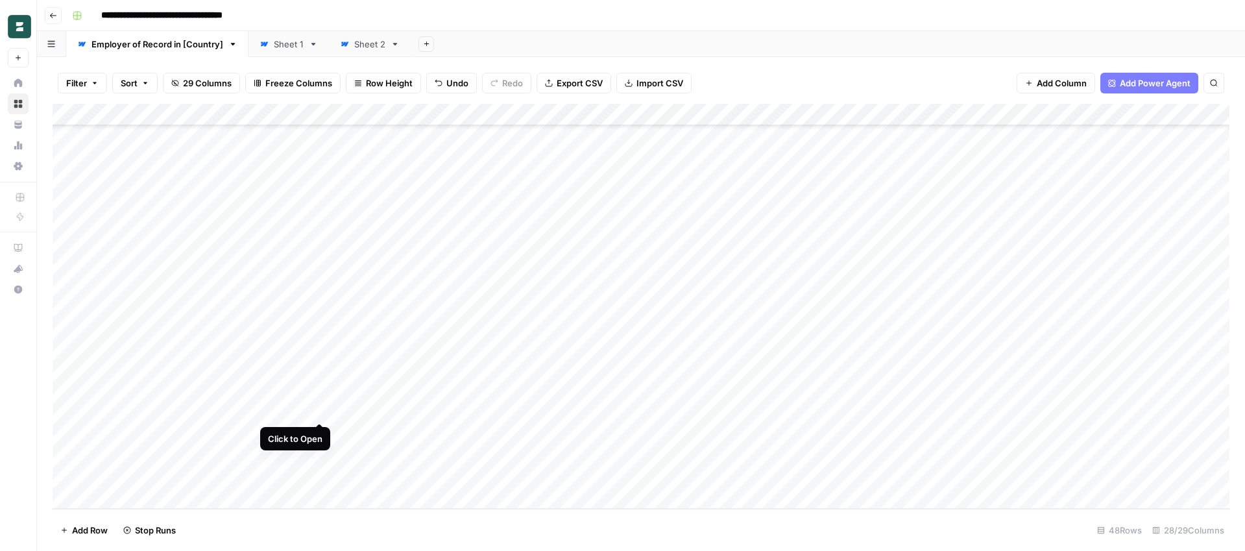
click at [320, 411] on div "Add Column" at bounding box center [641, 306] width 1177 height 405
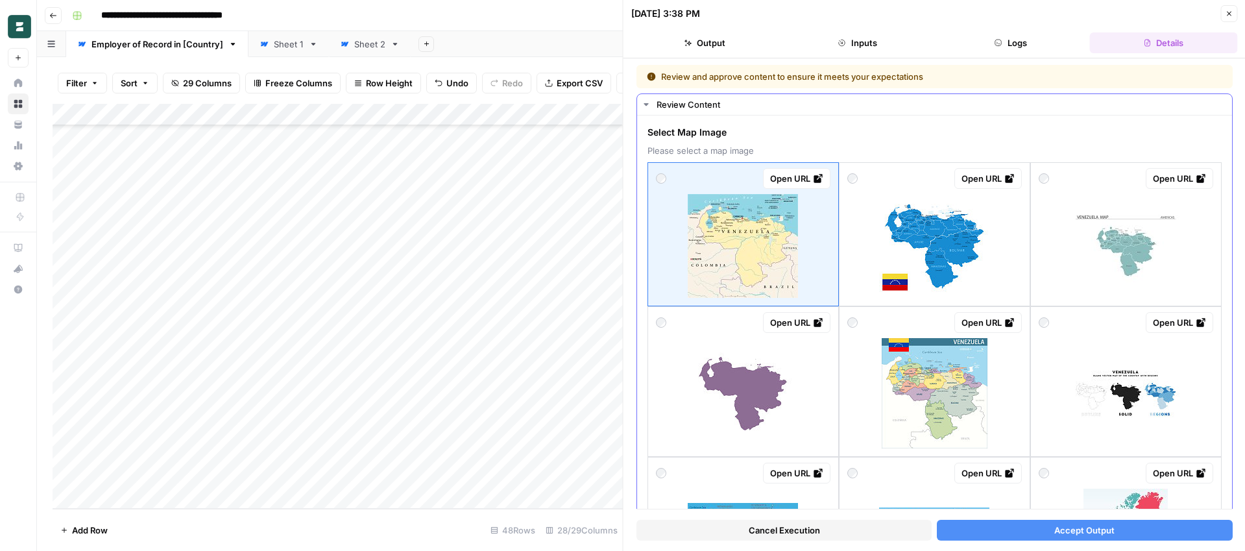
scroll to position [77, 0]
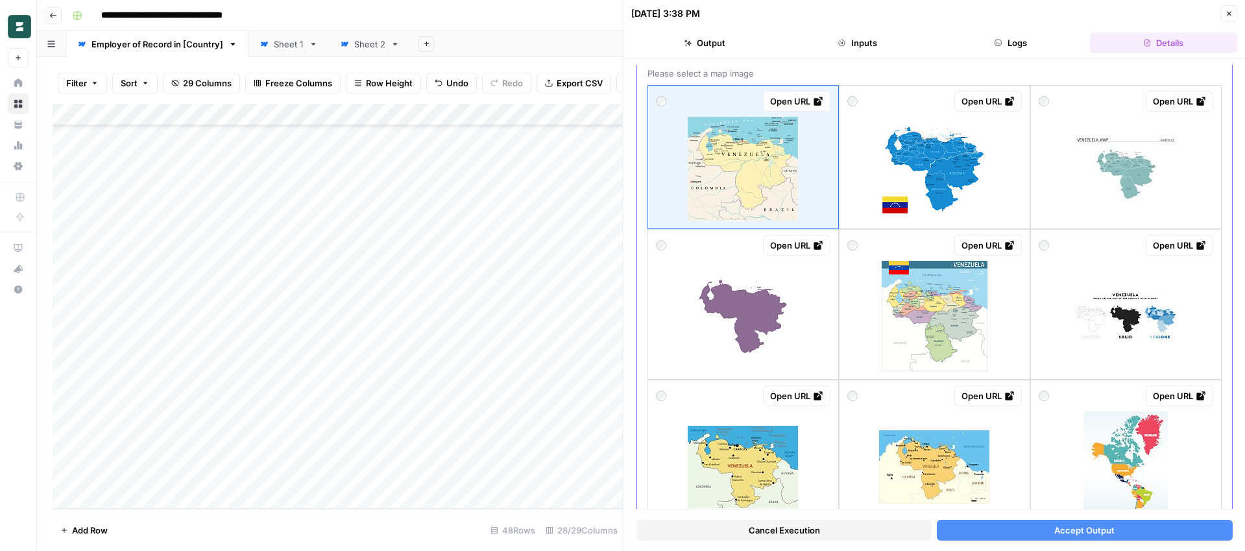
click at [756, 285] on img at bounding box center [743, 316] width 110 height 82
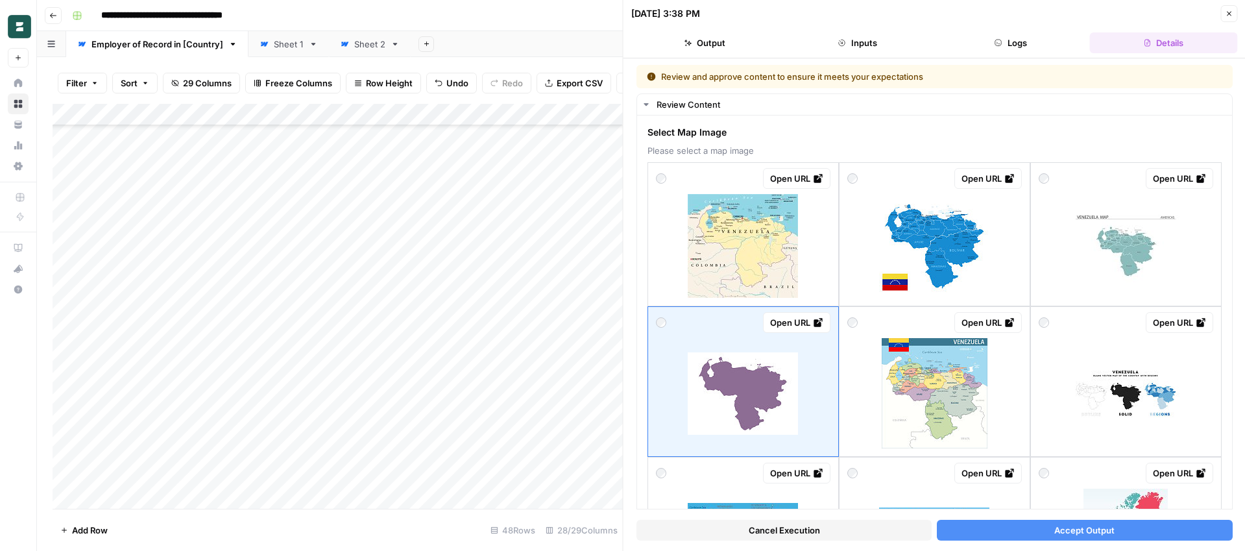
click at [985, 529] on button "Accept Output" at bounding box center [1084, 530] width 295 height 21
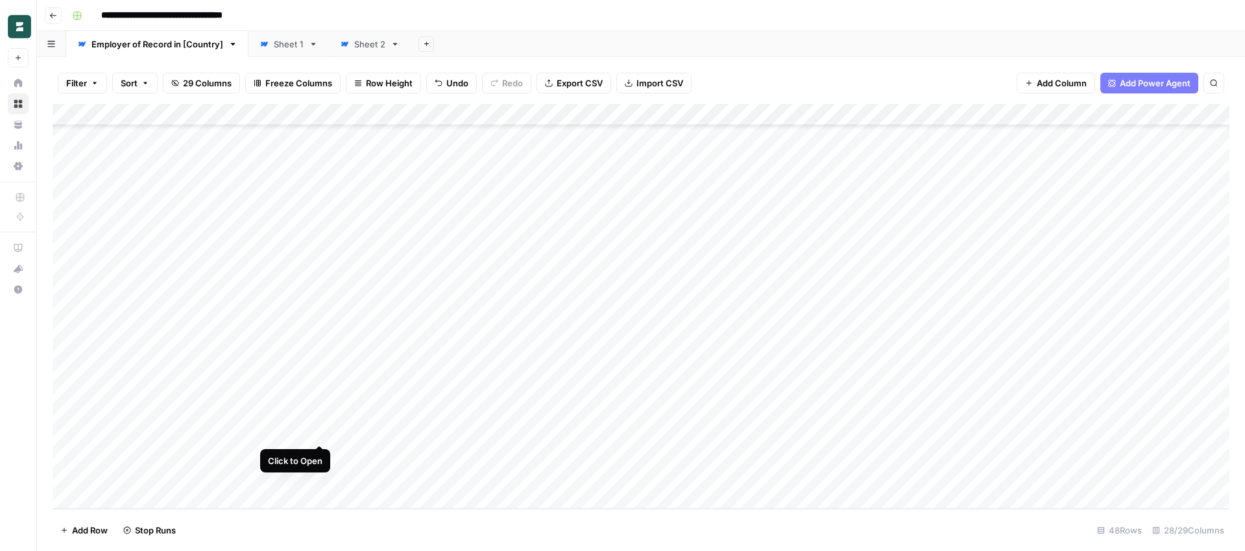
click at [321, 433] on div "Add Column" at bounding box center [641, 306] width 1177 height 405
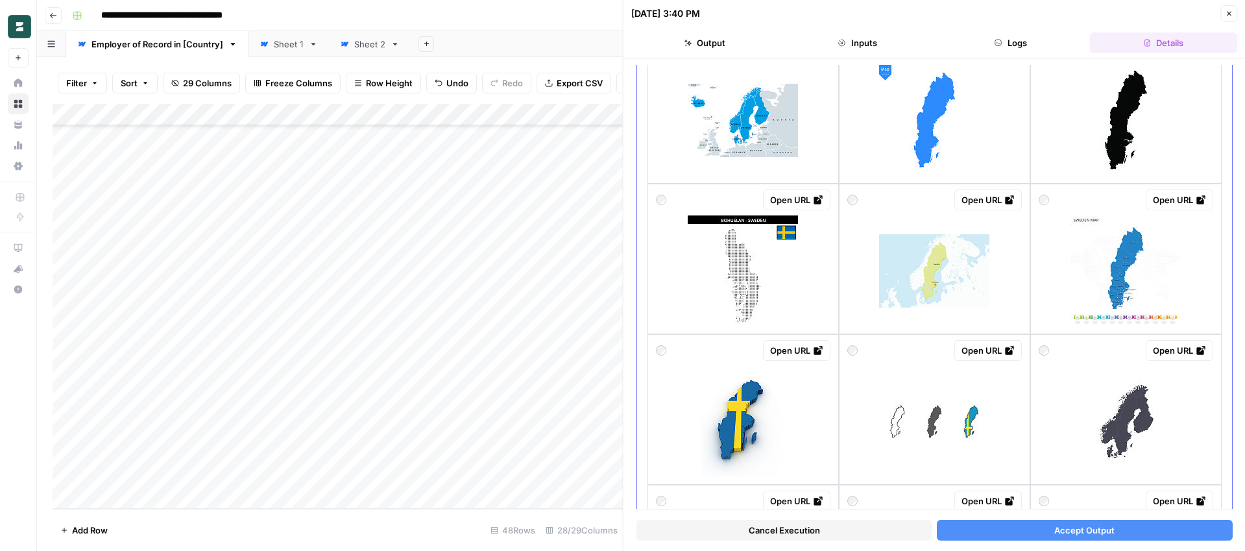
scroll to position [461, 0]
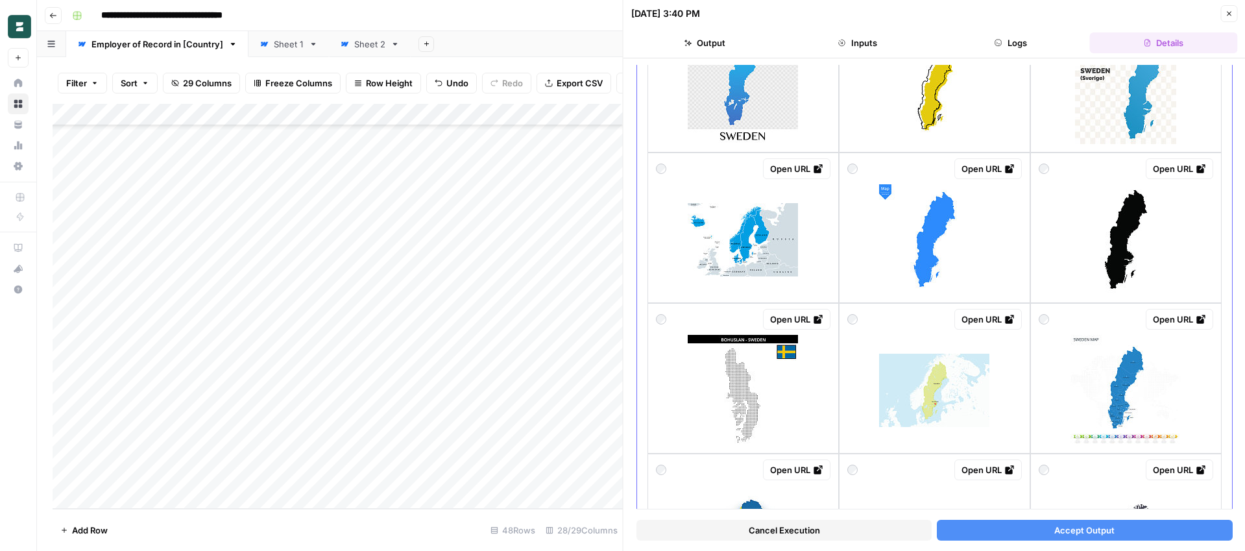
click at [1113, 239] on img at bounding box center [1125, 239] width 72 height 110
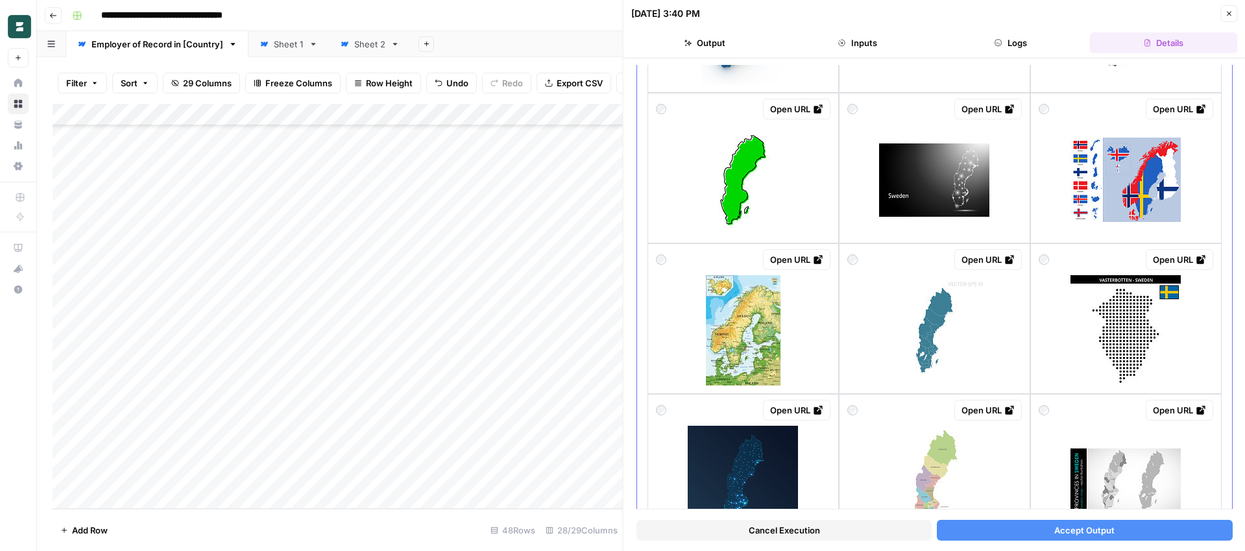
scroll to position [1197, 0]
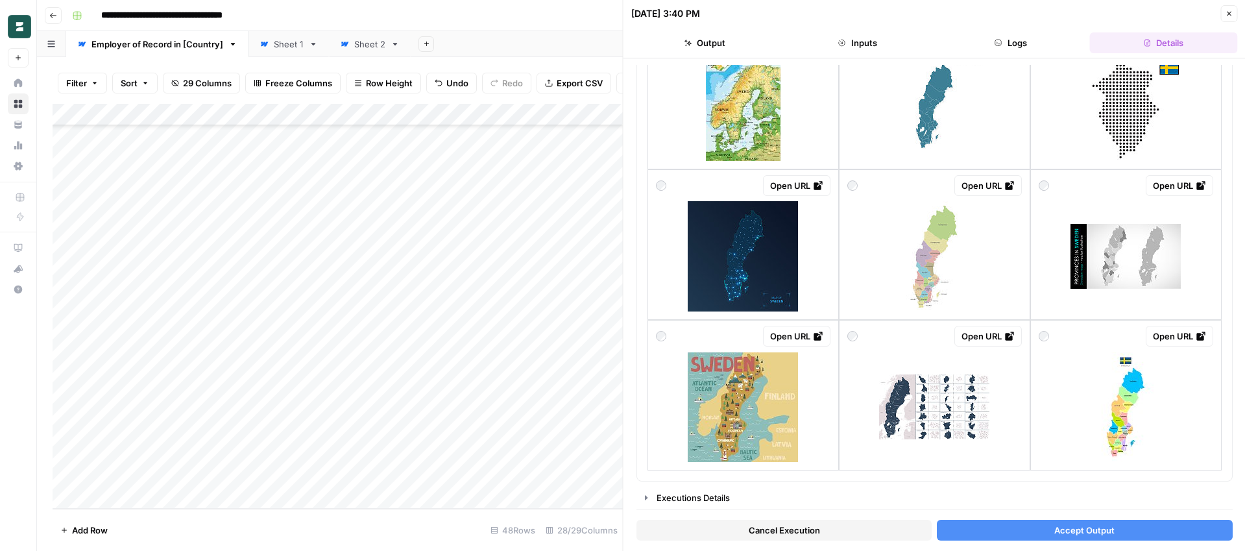
click at [1038, 531] on button "Accept Output" at bounding box center [1084, 530] width 295 height 21
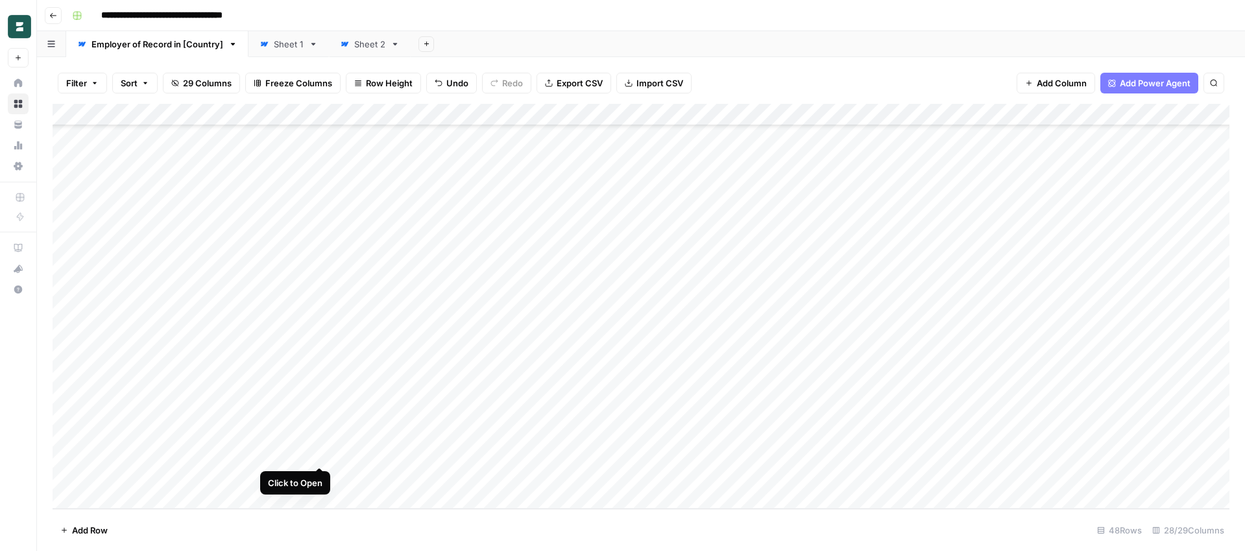
click at [319, 451] on div "Add Column" at bounding box center [641, 306] width 1177 height 405
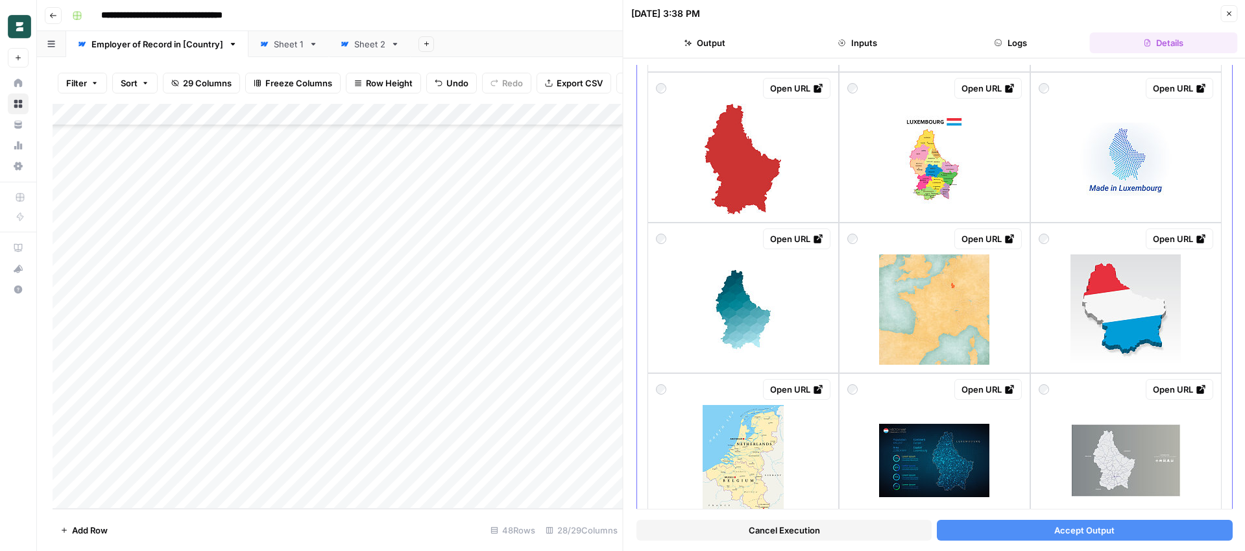
scroll to position [914, 0]
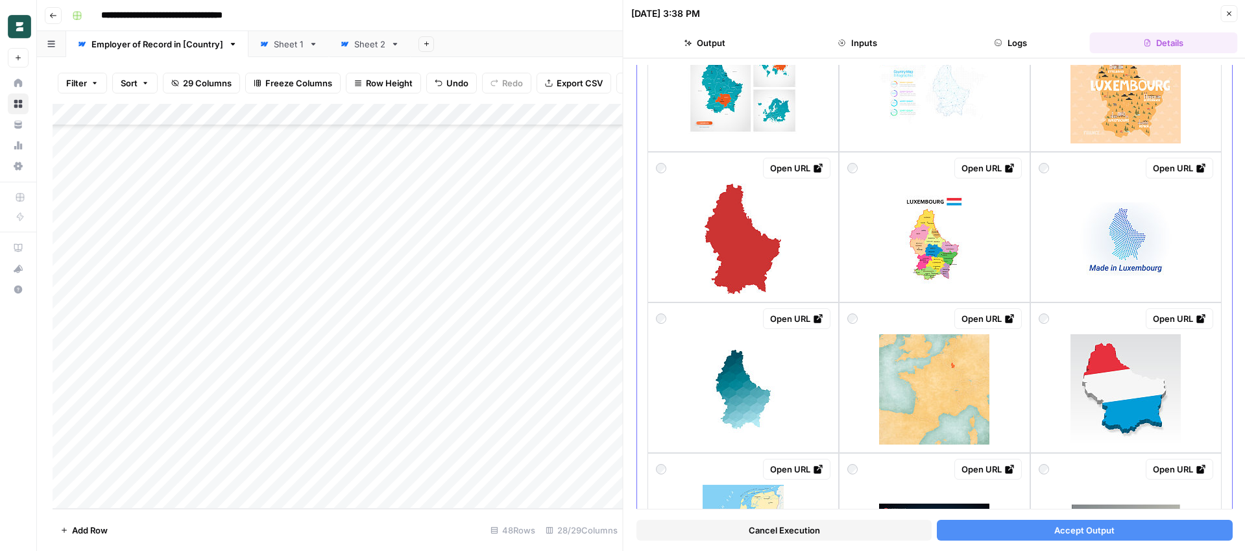
click at [749, 267] on img at bounding box center [743, 239] width 77 height 110
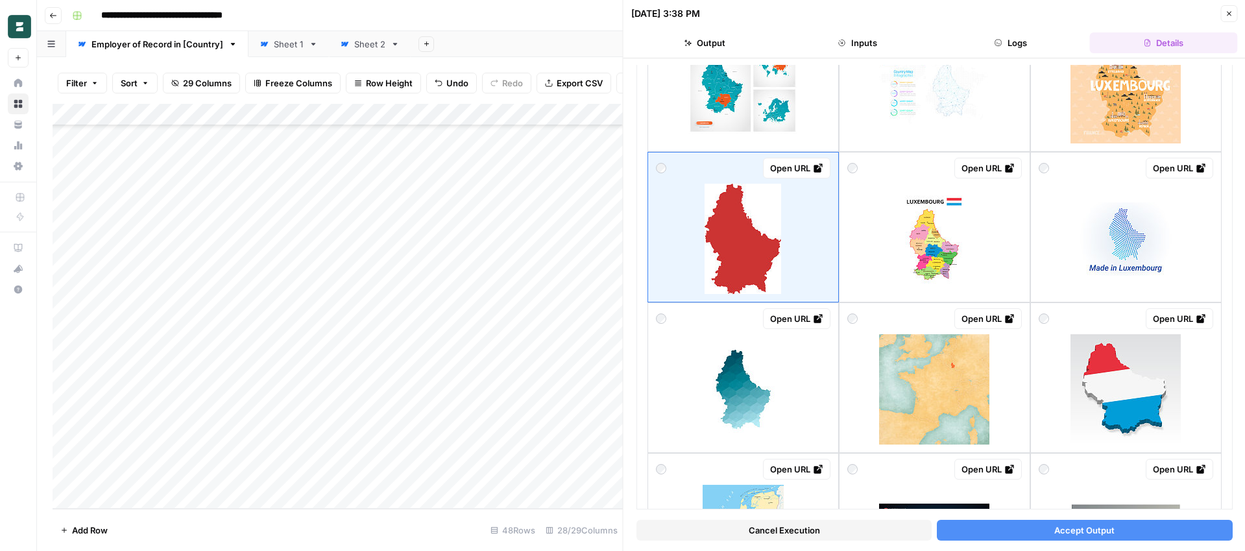
click at [991, 524] on button "Accept Output" at bounding box center [1084, 530] width 295 height 21
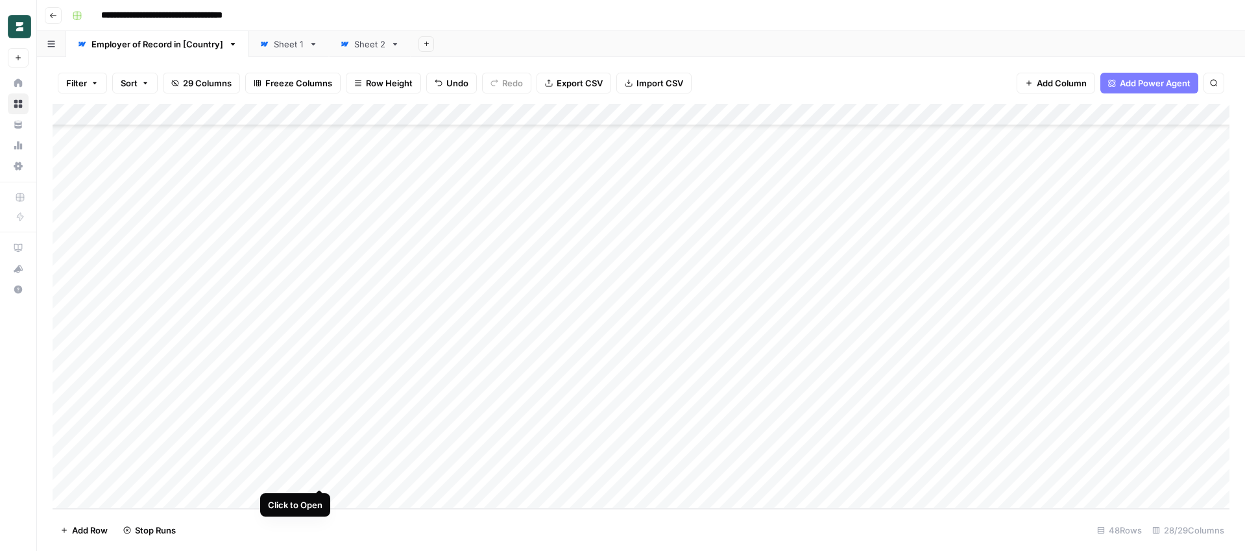
click at [320, 476] on div "Add Column" at bounding box center [641, 306] width 1177 height 405
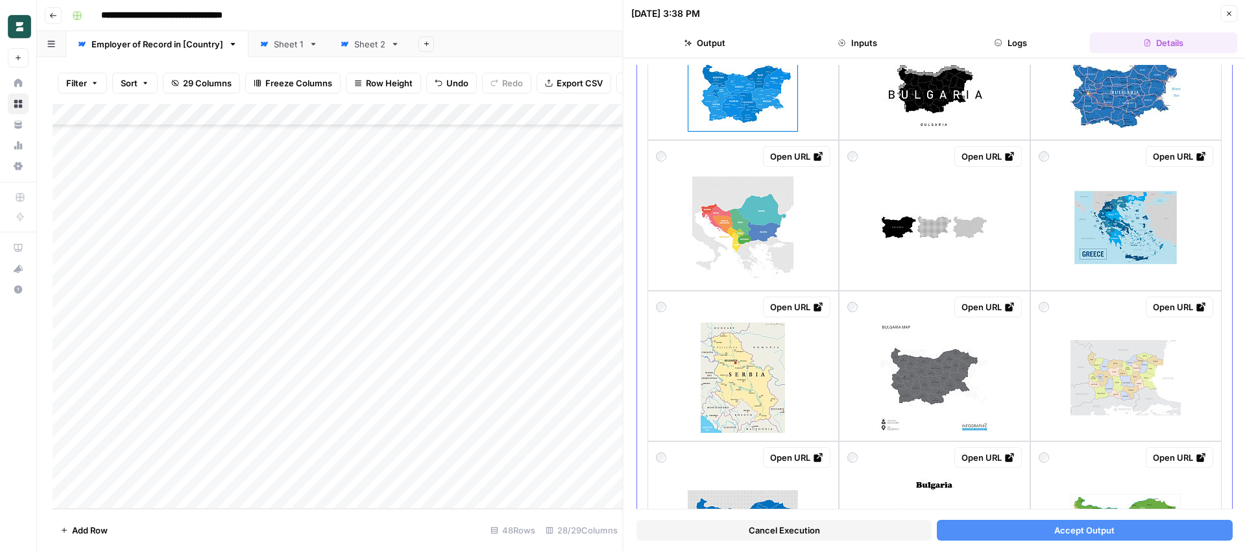
scroll to position [1149, 0]
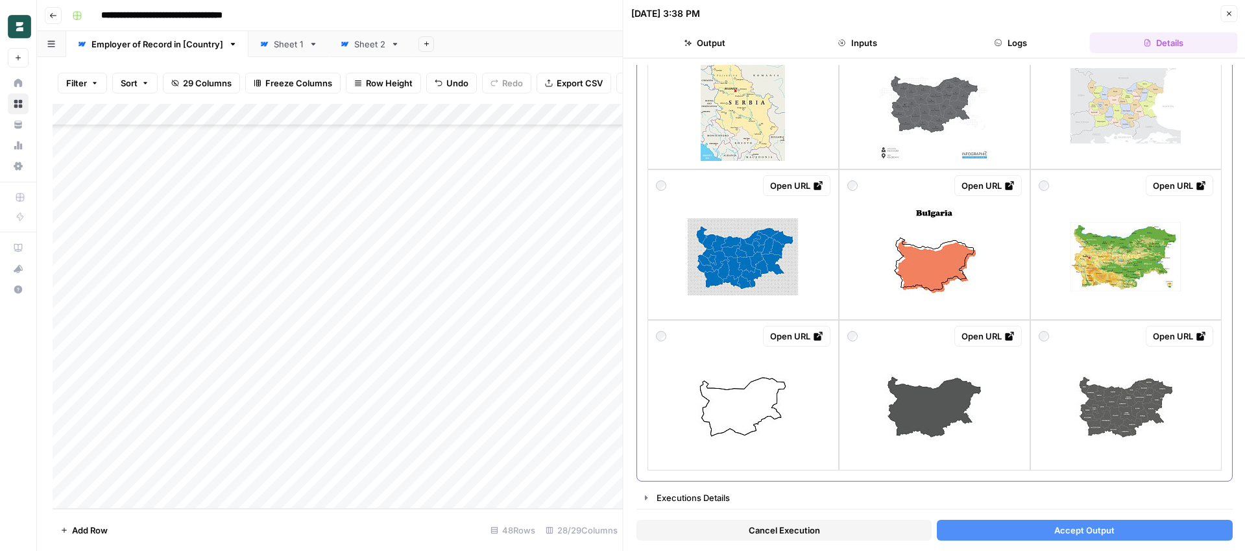
click at [946, 404] on img at bounding box center [934, 407] width 110 height 110
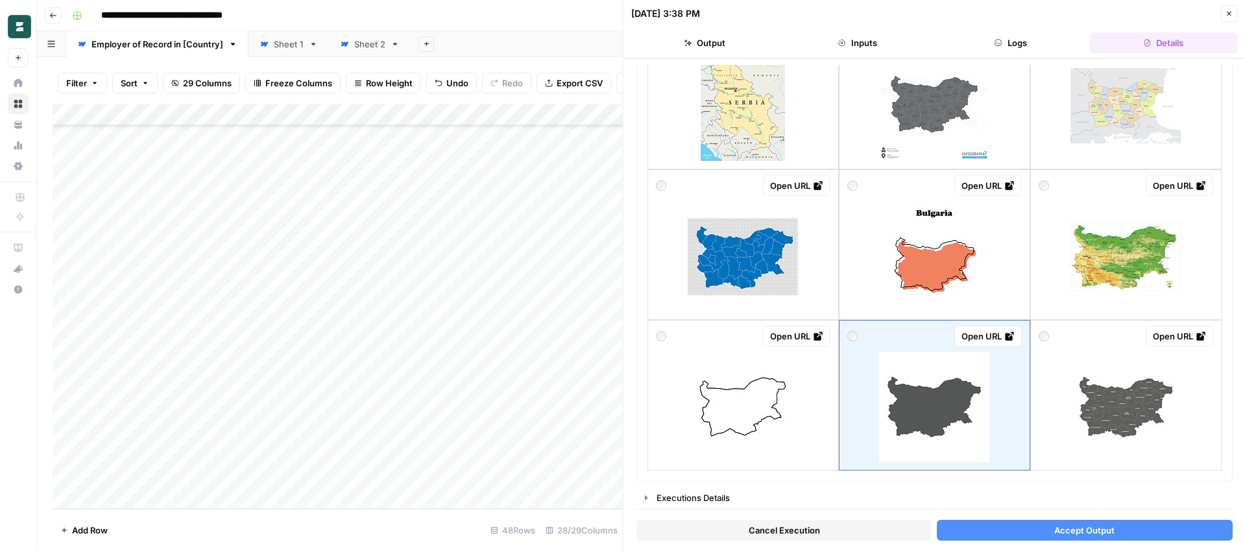
click at [1029, 533] on button "Accept Output" at bounding box center [1084, 530] width 295 height 21
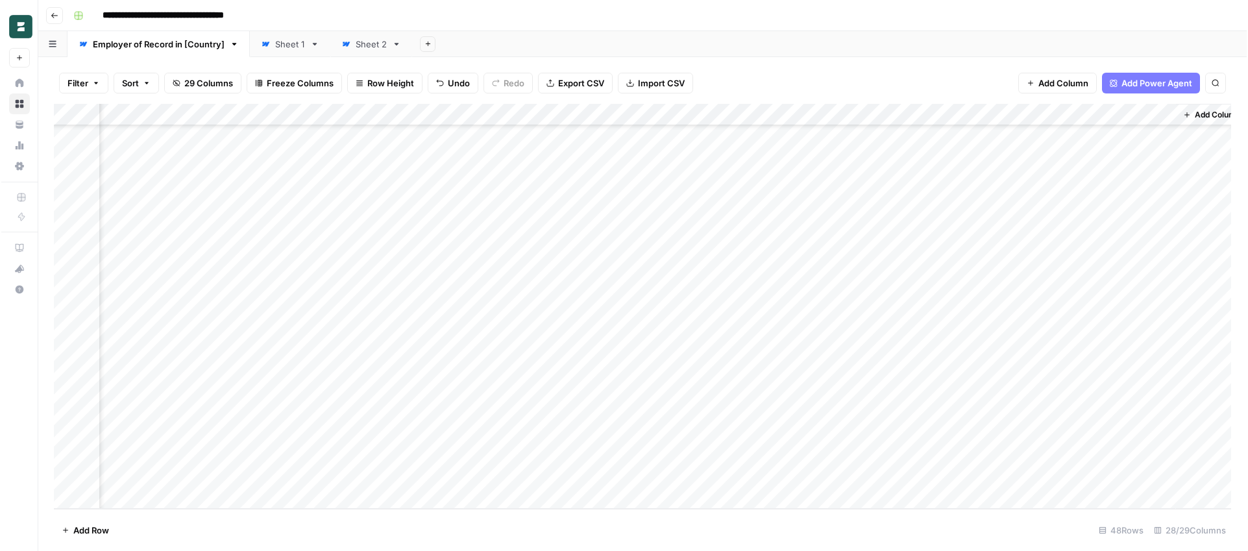
scroll to position [697, 2235]
click at [921, 389] on div "Add Column" at bounding box center [641, 306] width 1177 height 405
click at [920, 407] on div "Add Column" at bounding box center [641, 306] width 1177 height 405
click at [920, 431] on div "Add Column" at bounding box center [641, 306] width 1177 height 405
click at [922, 454] on div "Add Column" at bounding box center [641, 306] width 1177 height 405
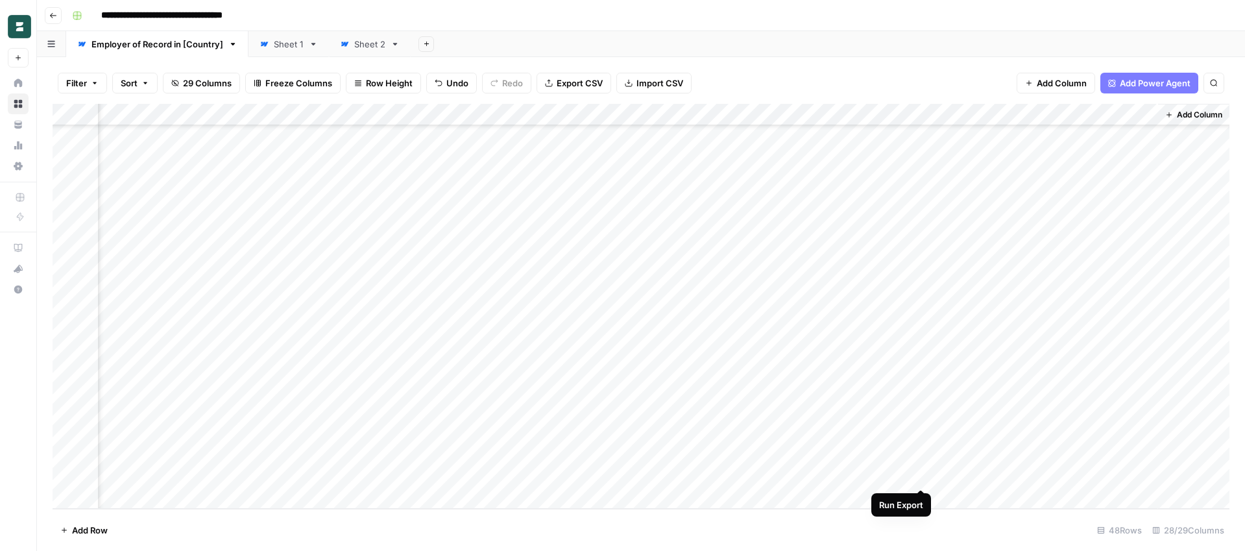
click at [922, 476] on div "Add Column" at bounding box center [641, 306] width 1177 height 405
click at [922, 477] on div "Add Column" at bounding box center [641, 306] width 1177 height 405
click at [51, 18] on icon "button" at bounding box center [53, 16] width 8 height 8
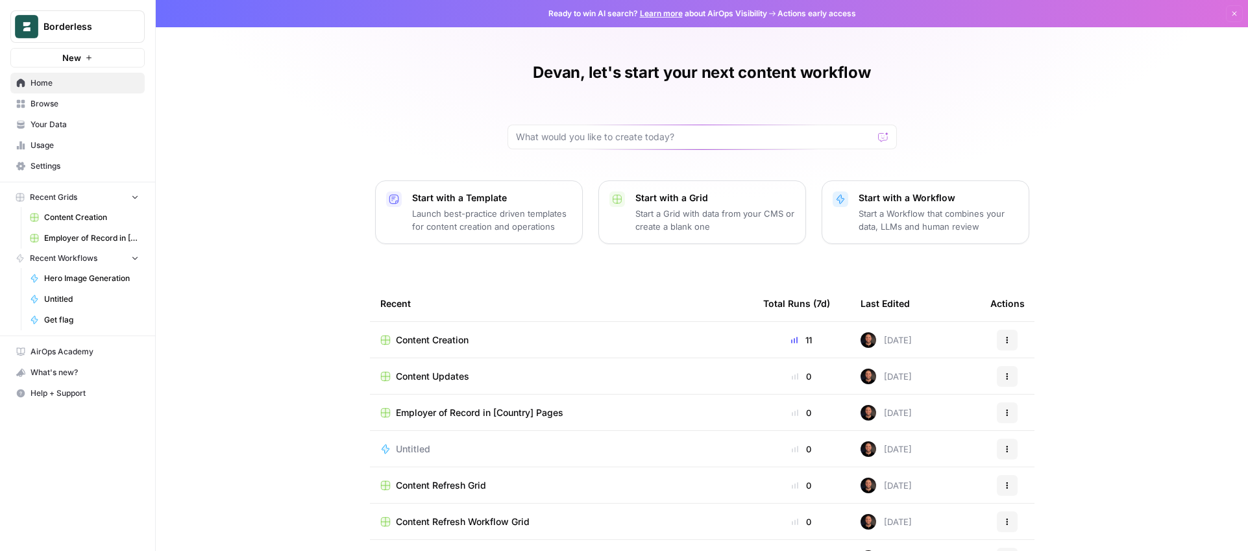
click at [45, 83] on span "Home" at bounding box center [84, 83] width 108 height 12
click at [45, 101] on span "Browse" at bounding box center [84, 104] width 108 height 12
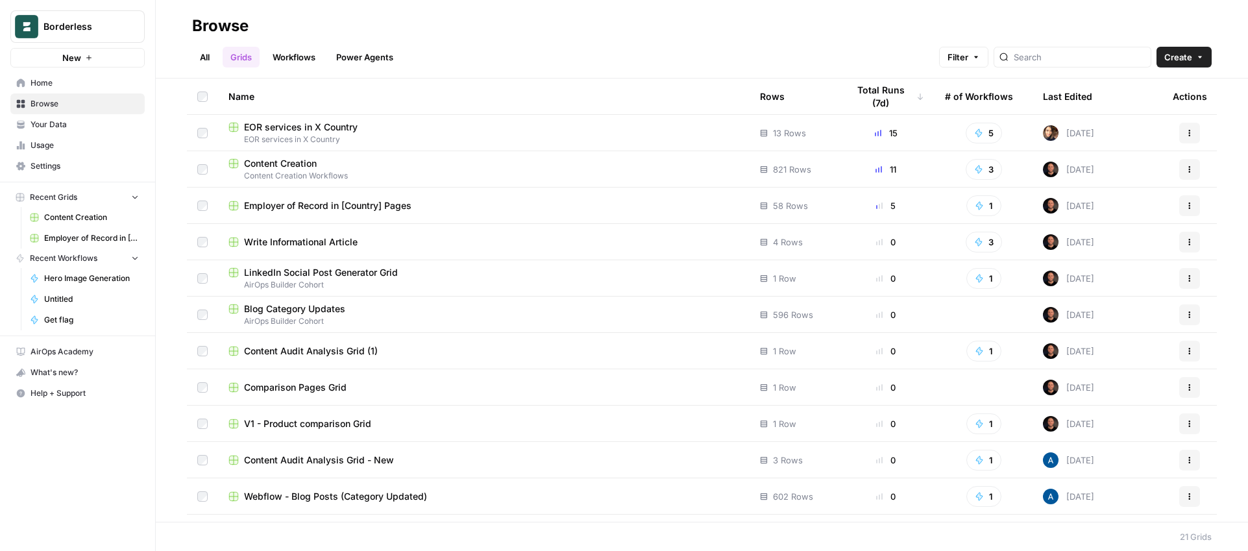
click at [45, 141] on span "Usage" at bounding box center [84, 146] width 108 height 12
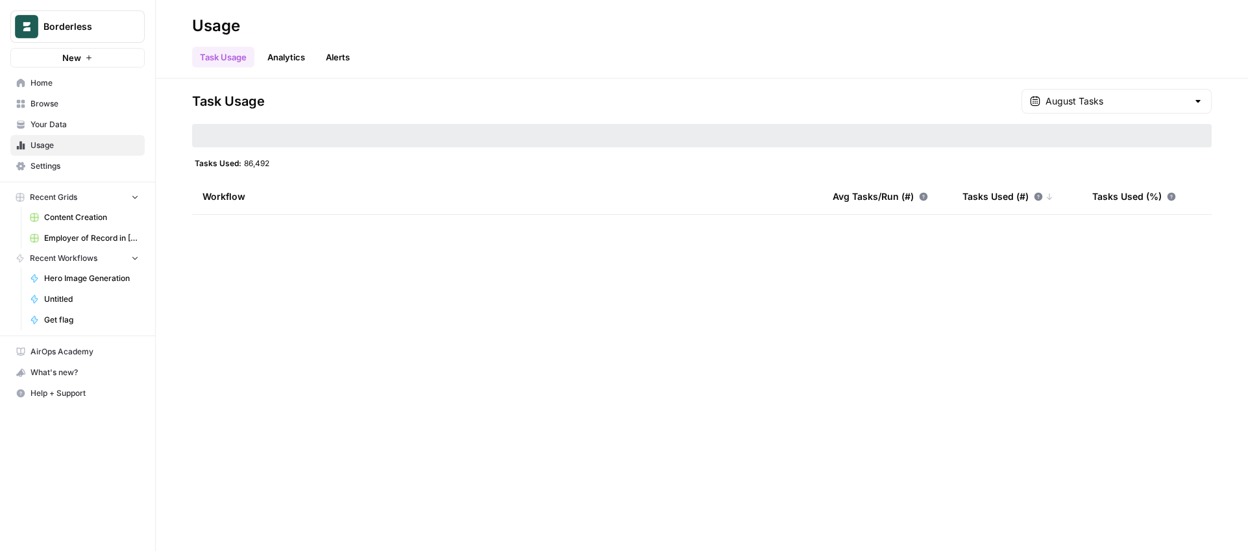
click at [298, 51] on link "Analytics" at bounding box center [286, 57] width 53 height 21
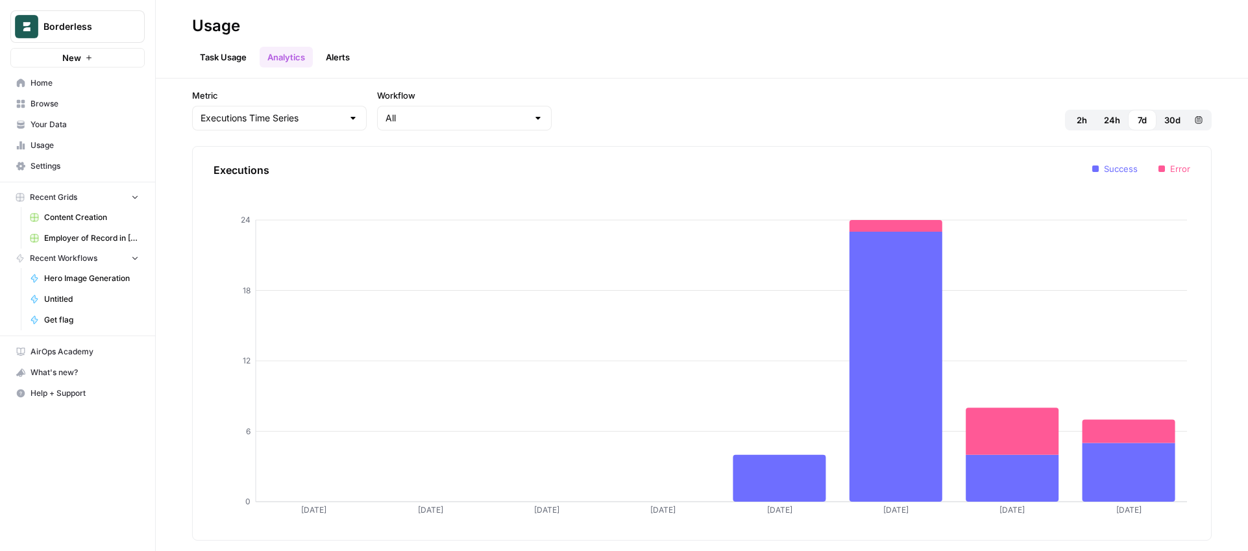
click at [76, 159] on link "Settings" at bounding box center [77, 166] width 134 height 21
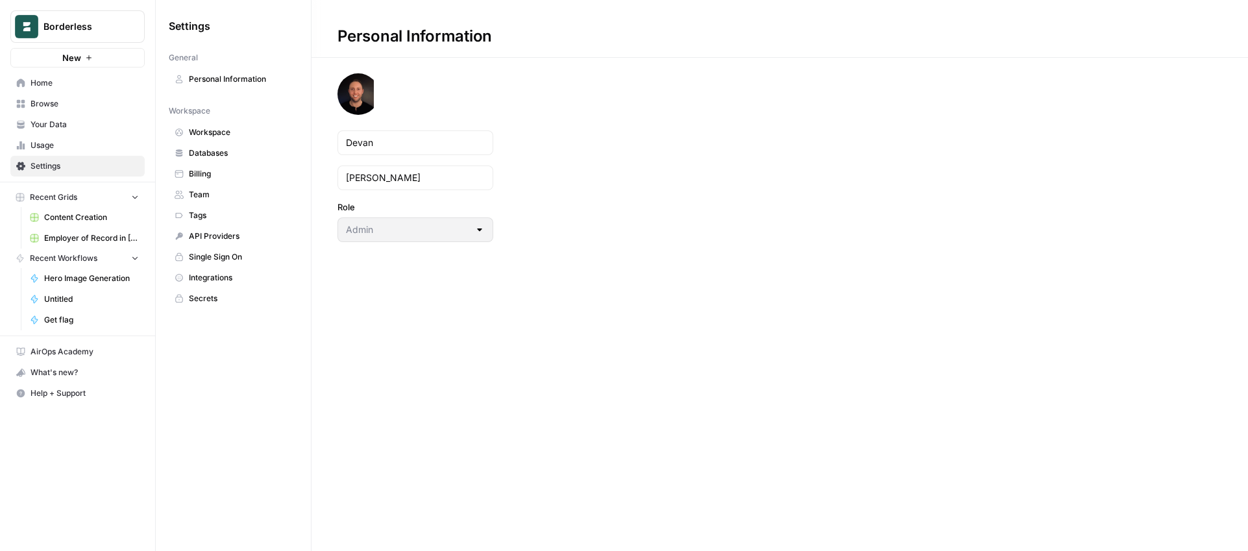
click at [240, 234] on span "API Providers" at bounding box center [240, 236] width 103 height 12
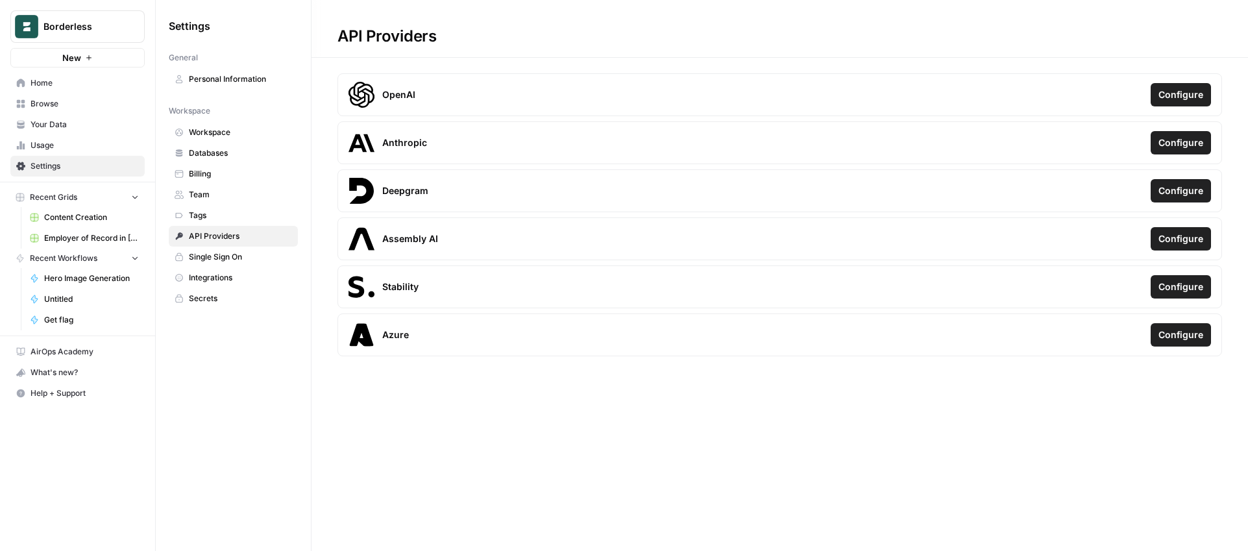
click at [226, 278] on span "Integrations" at bounding box center [240, 278] width 103 height 12
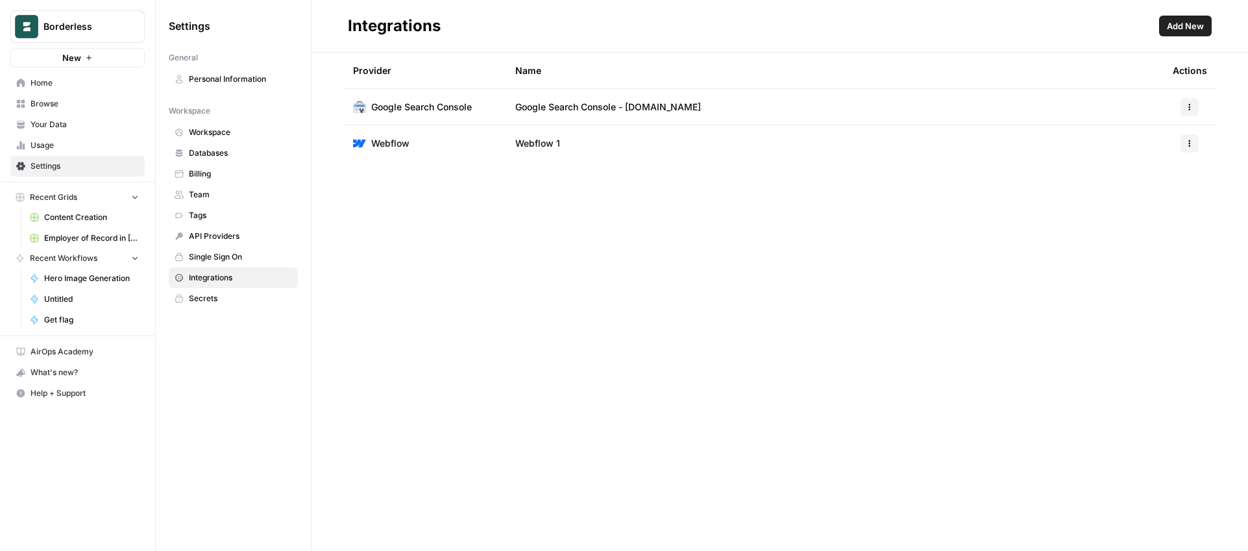
click at [1191, 28] on span "Add New" at bounding box center [1185, 25] width 37 height 13
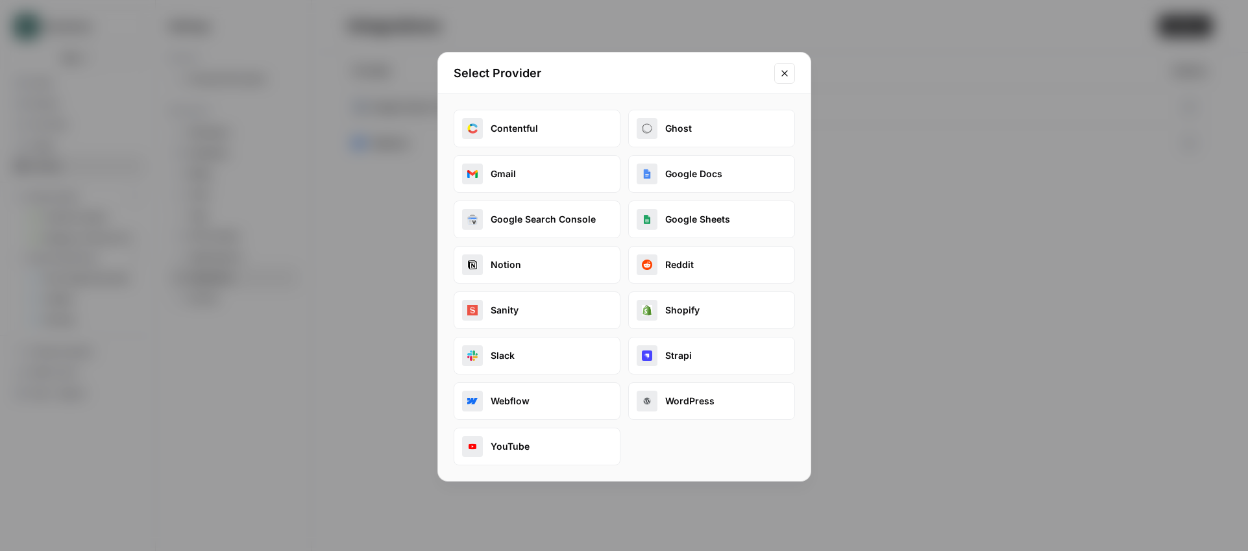
click at [546, 457] on button "YouTube" at bounding box center [537, 447] width 167 height 38
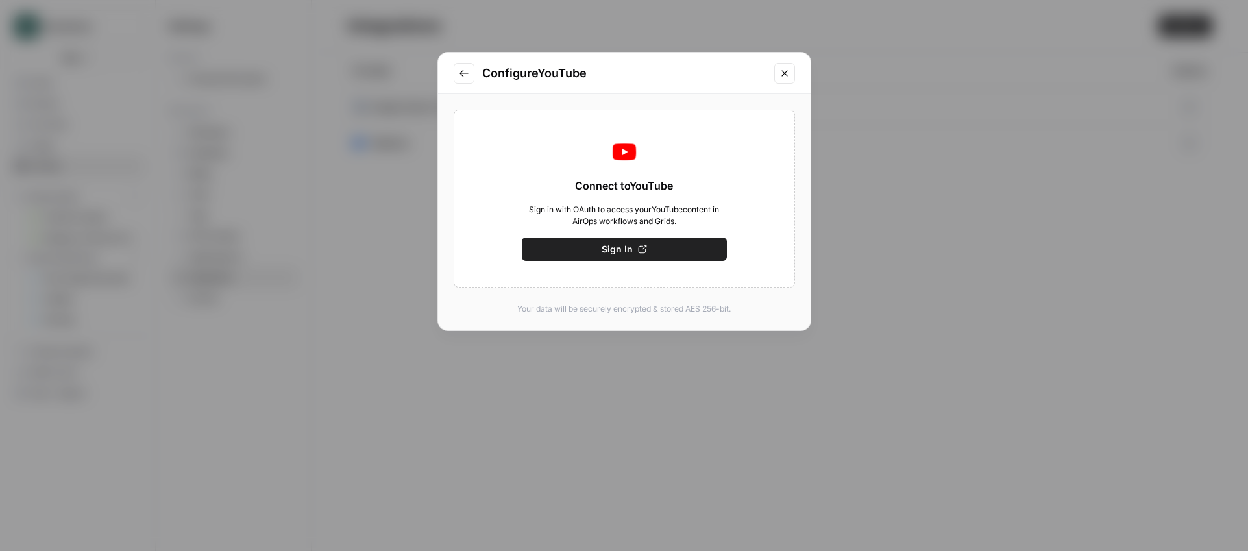
click at [599, 252] on button "Sign In" at bounding box center [624, 248] width 205 height 23
